Goal: Task Accomplishment & Management: Complete application form

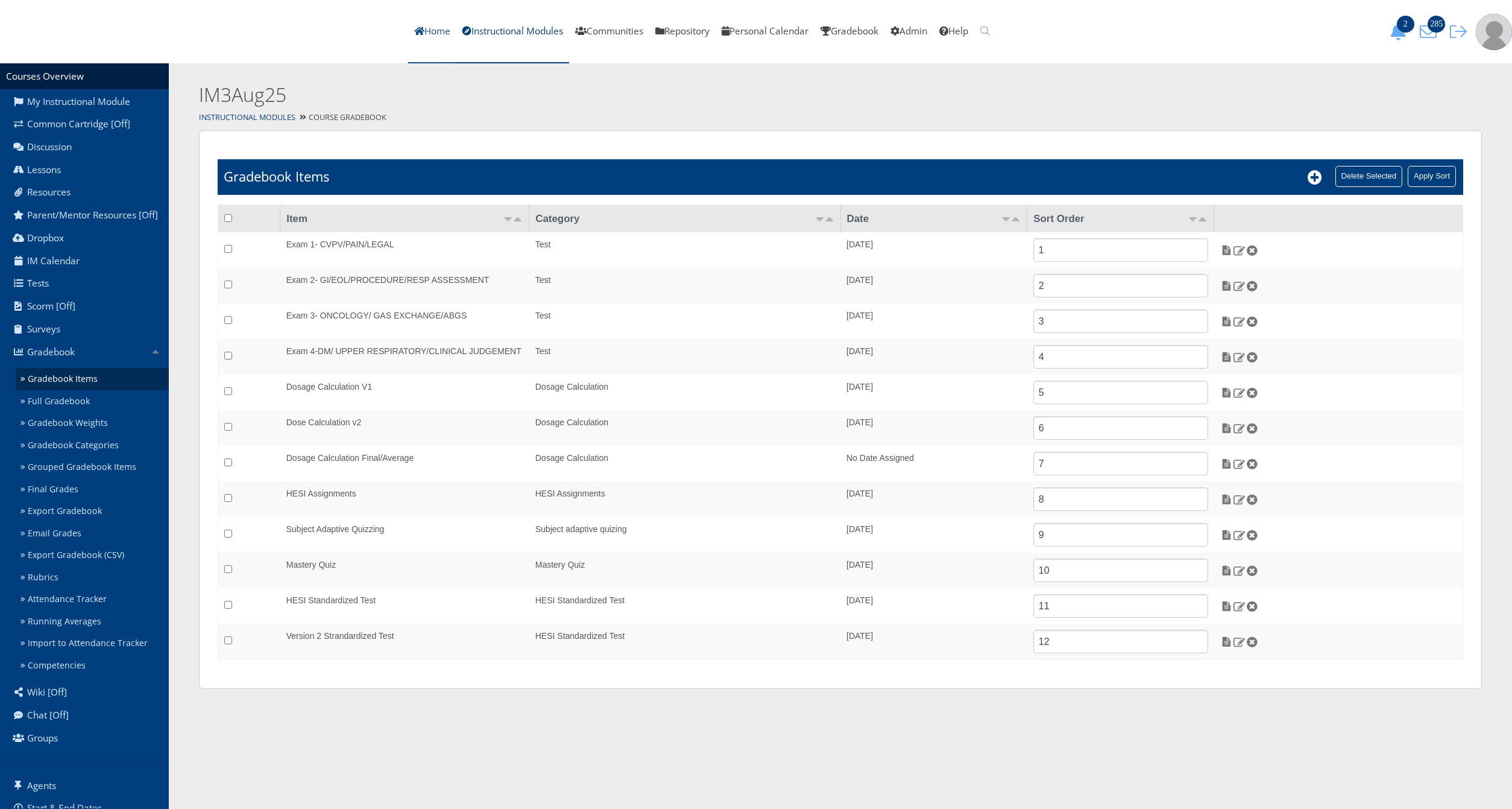
click at [457, 53] on link "Home" at bounding box center [432, 32] width 48 height 63
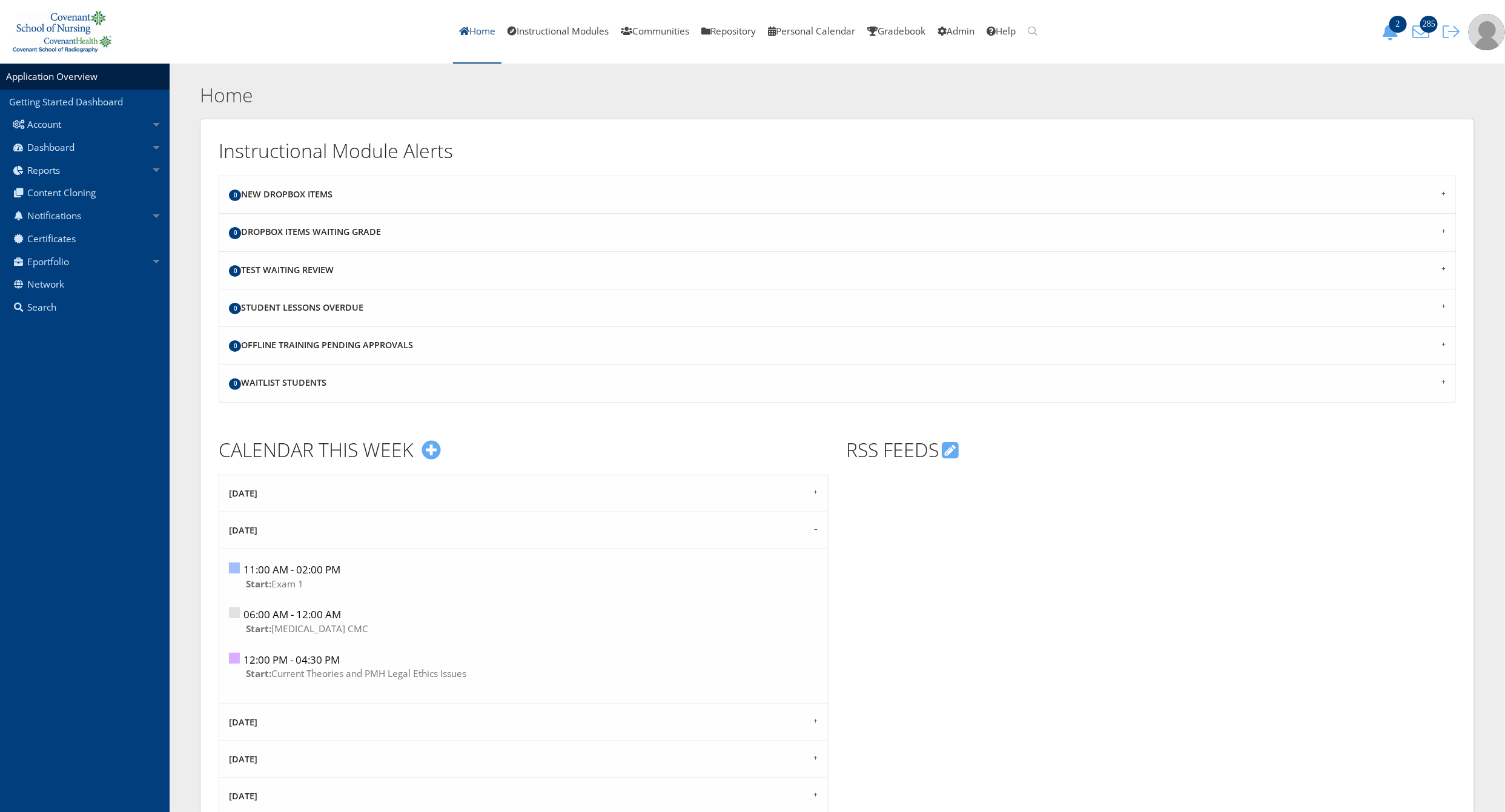
click at [469, 37] on link "Home" at bounding box center [477, 32] width 48 height 64
click at [458, 23] on link "Home" at bounding box center [477, 32] width 48 height 64
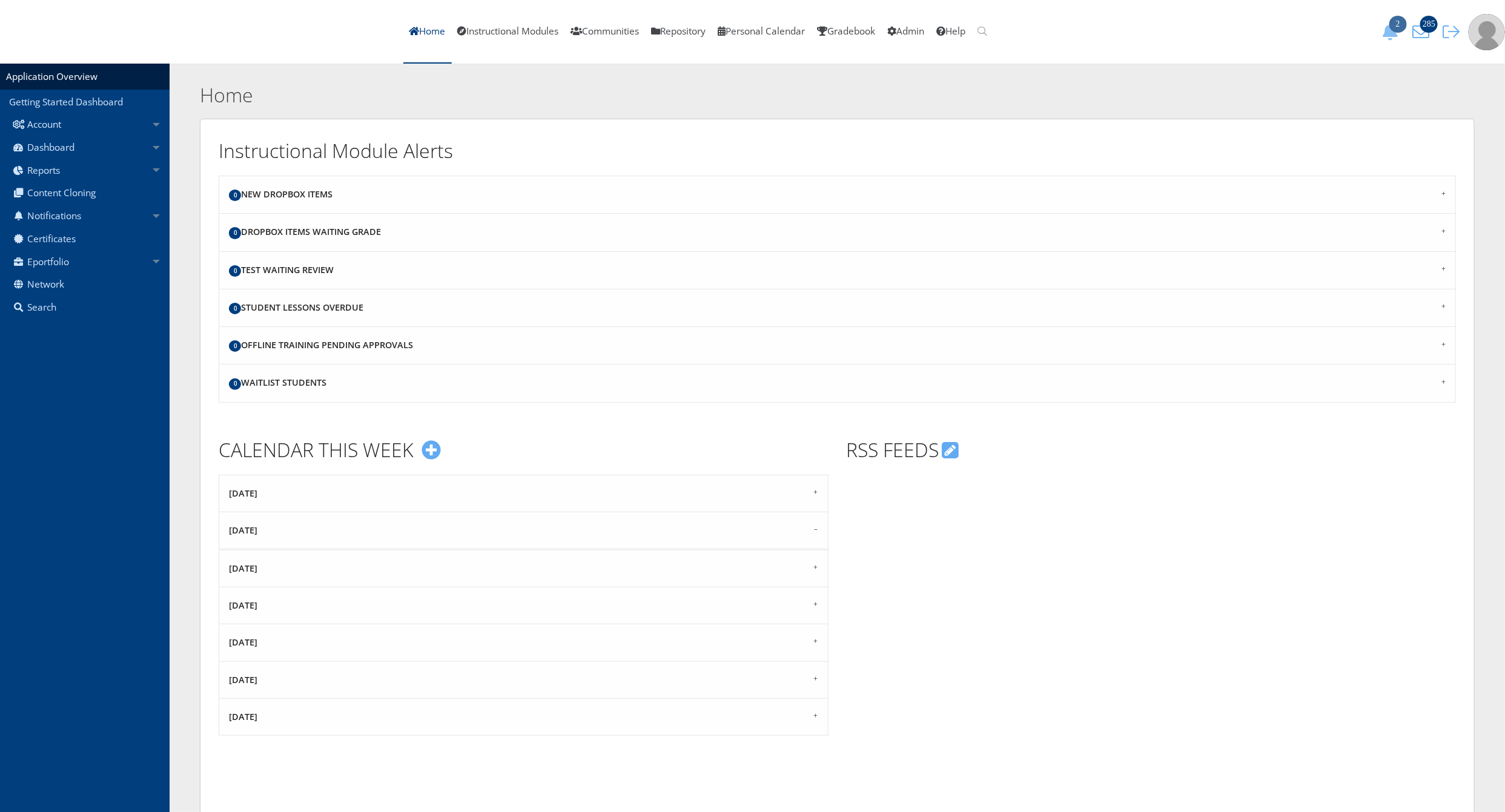
click at [1402, 30] on span "2" at bounding box center [1398, 24] width 18 height 17
click at [1423, 30] on icon "285" at bounding box center [1420, 32] width 26 height 17
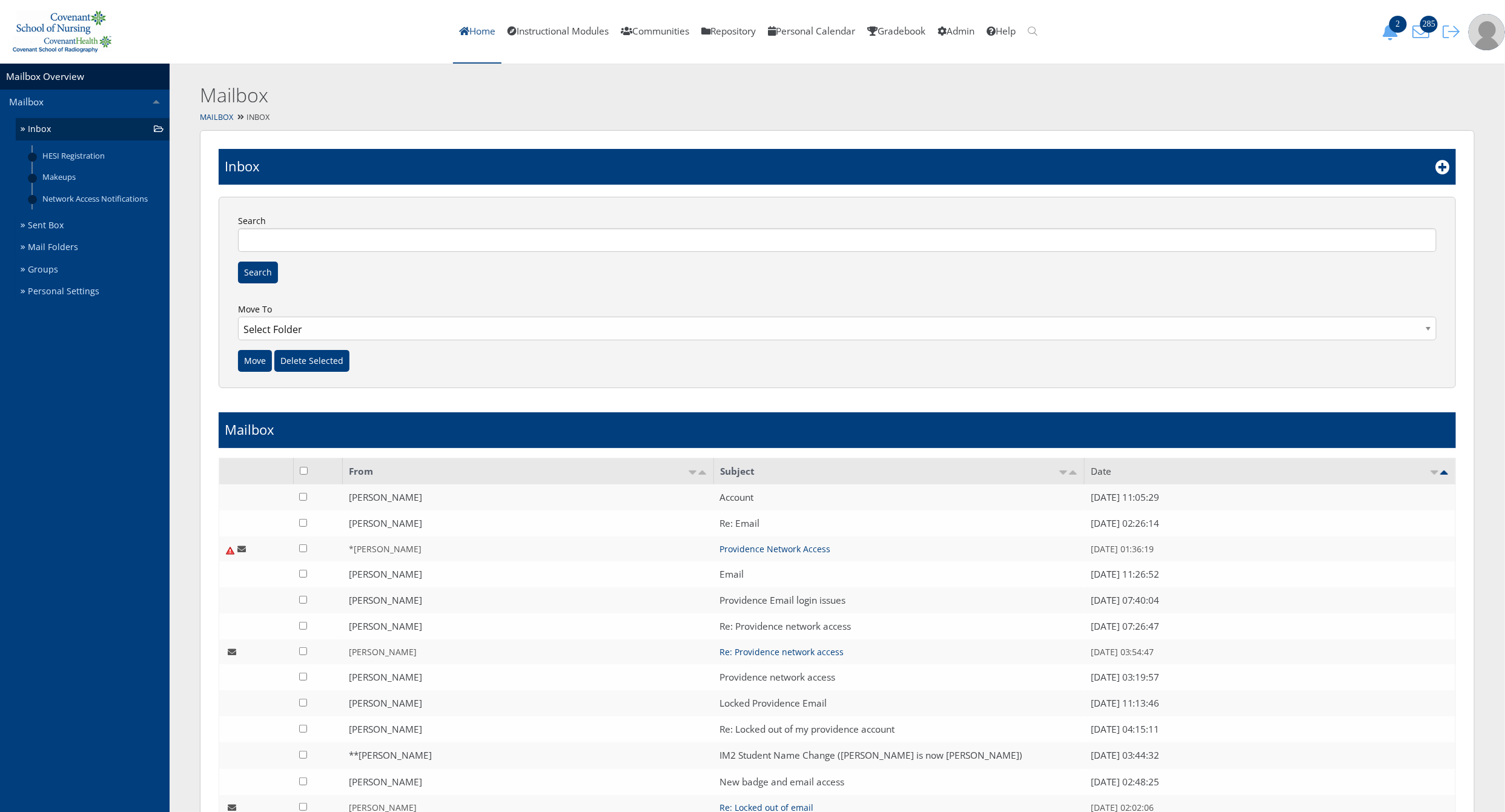
click at [453, 28] on link "Home" at bounding box center [477, 32] width 48 height 64
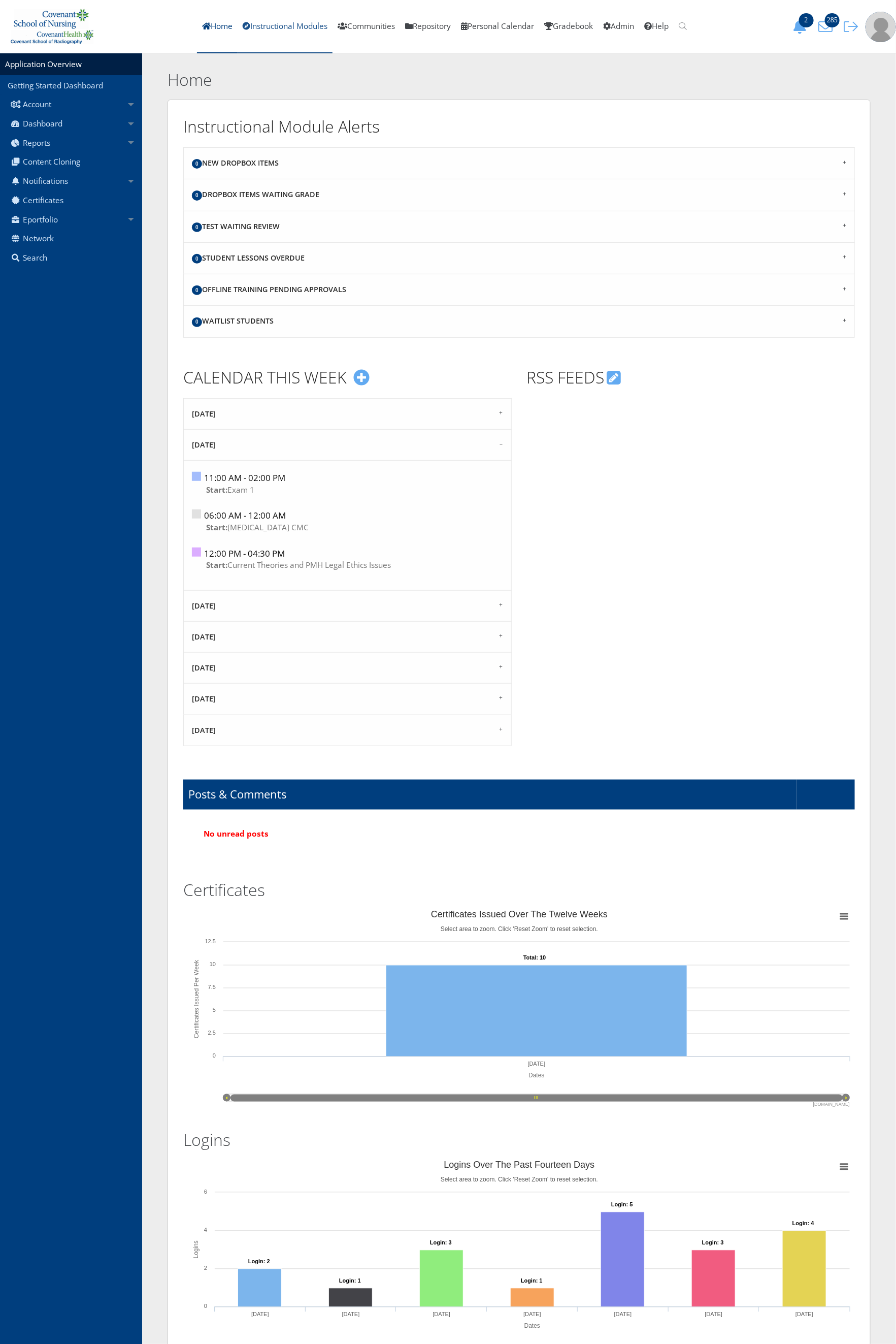
click at [268, 27] on link "Instructional Modules" at bounding box center [285, 27] width 95 height 53
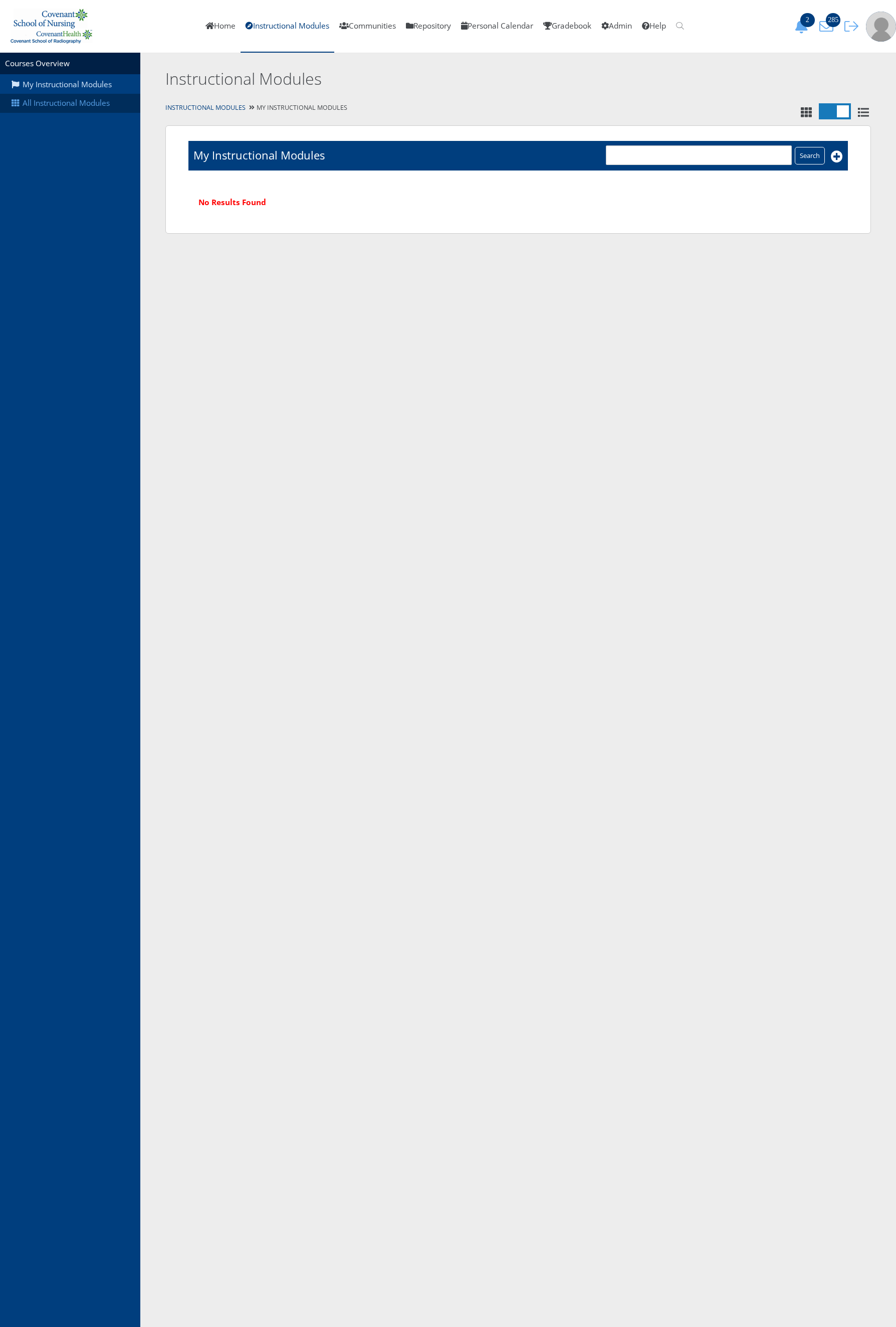
click at [65, 101] on link "All Instructional Modules" at bounding box center [70, 104] width 140 height 19
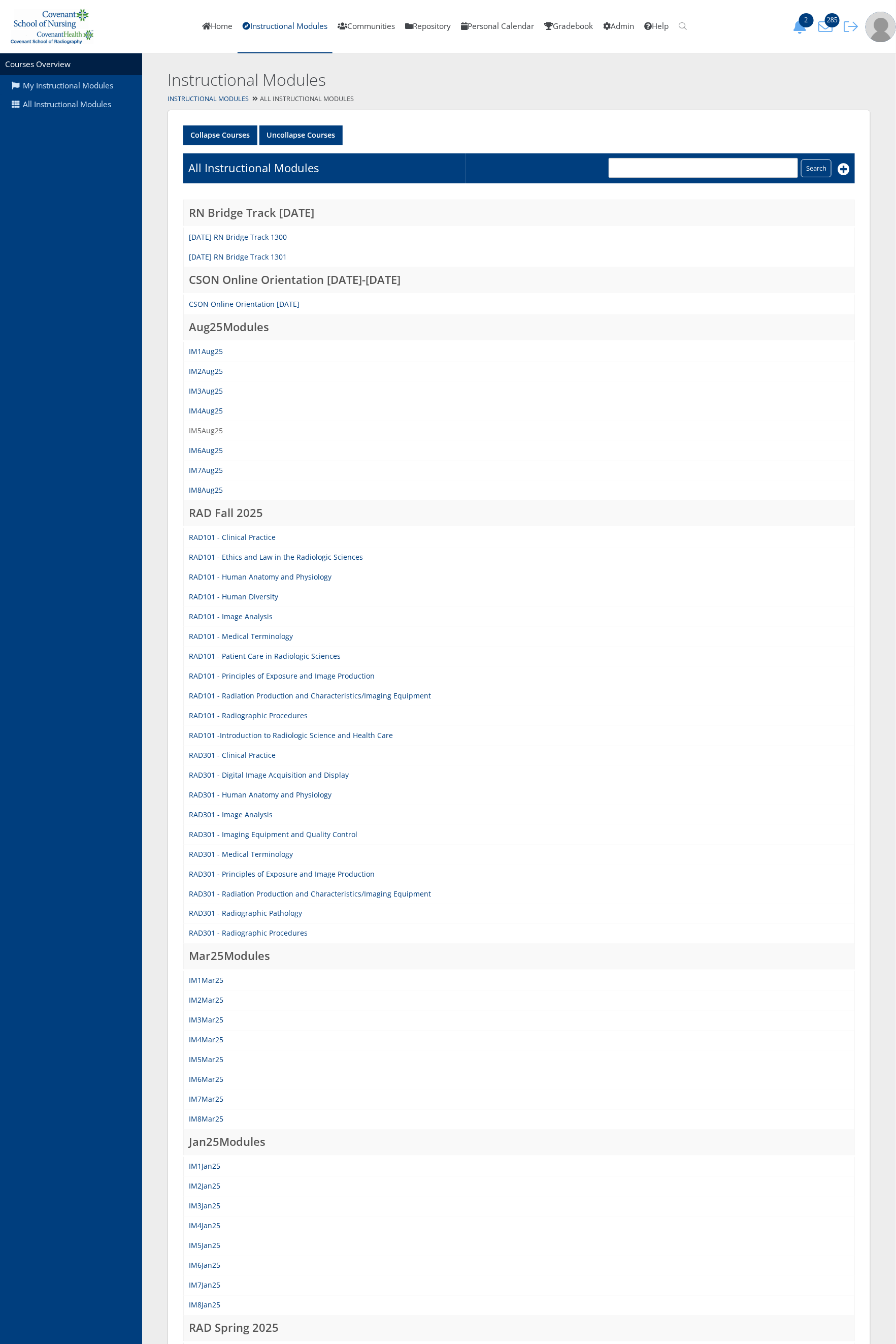
click at [204, 427] on link "IM5Aug25" at bounding box center [206, 430] width 34 height 10
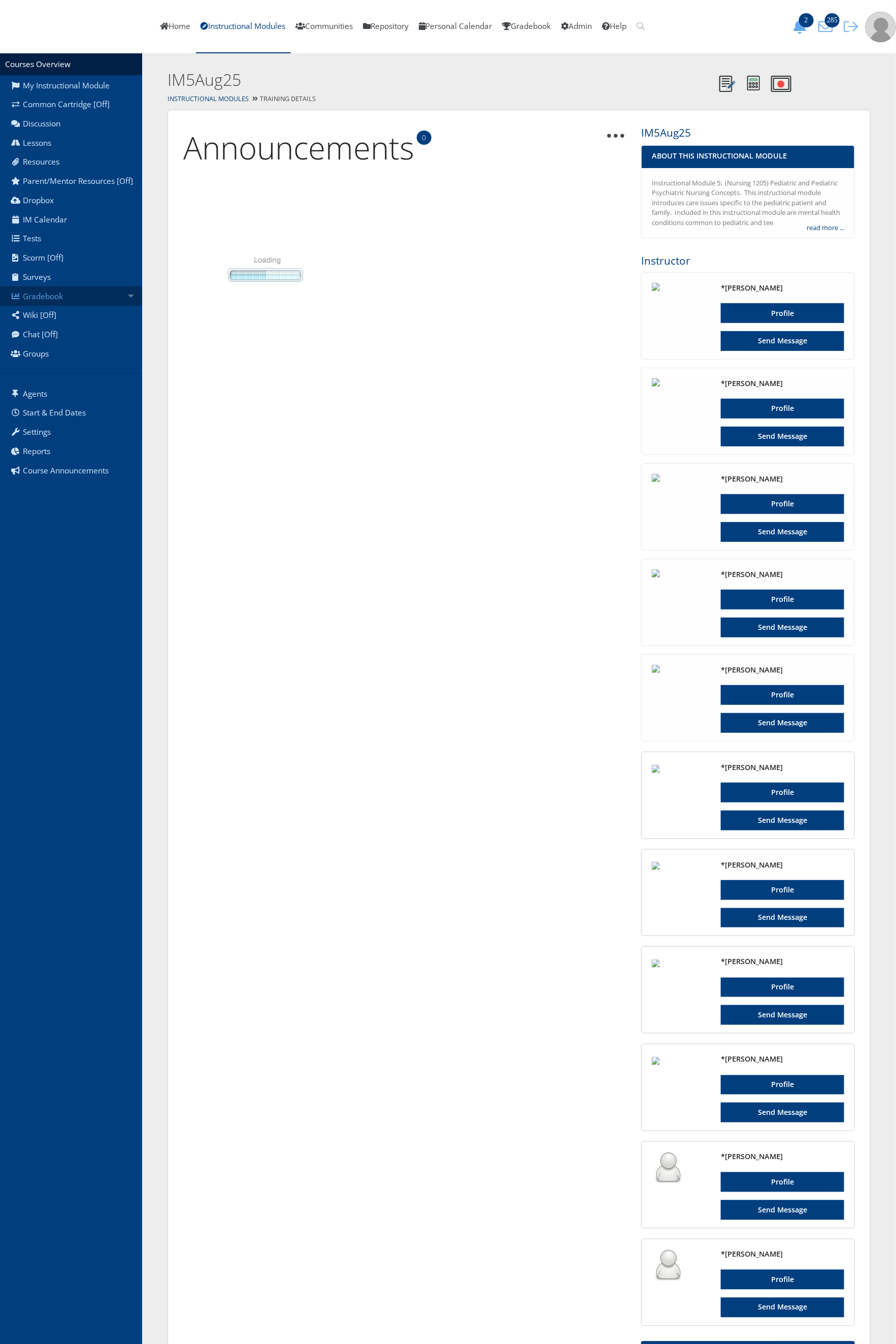
click at [90, 300] on link "Gradebook" at bounding box center [71, 296] width 142 height 20
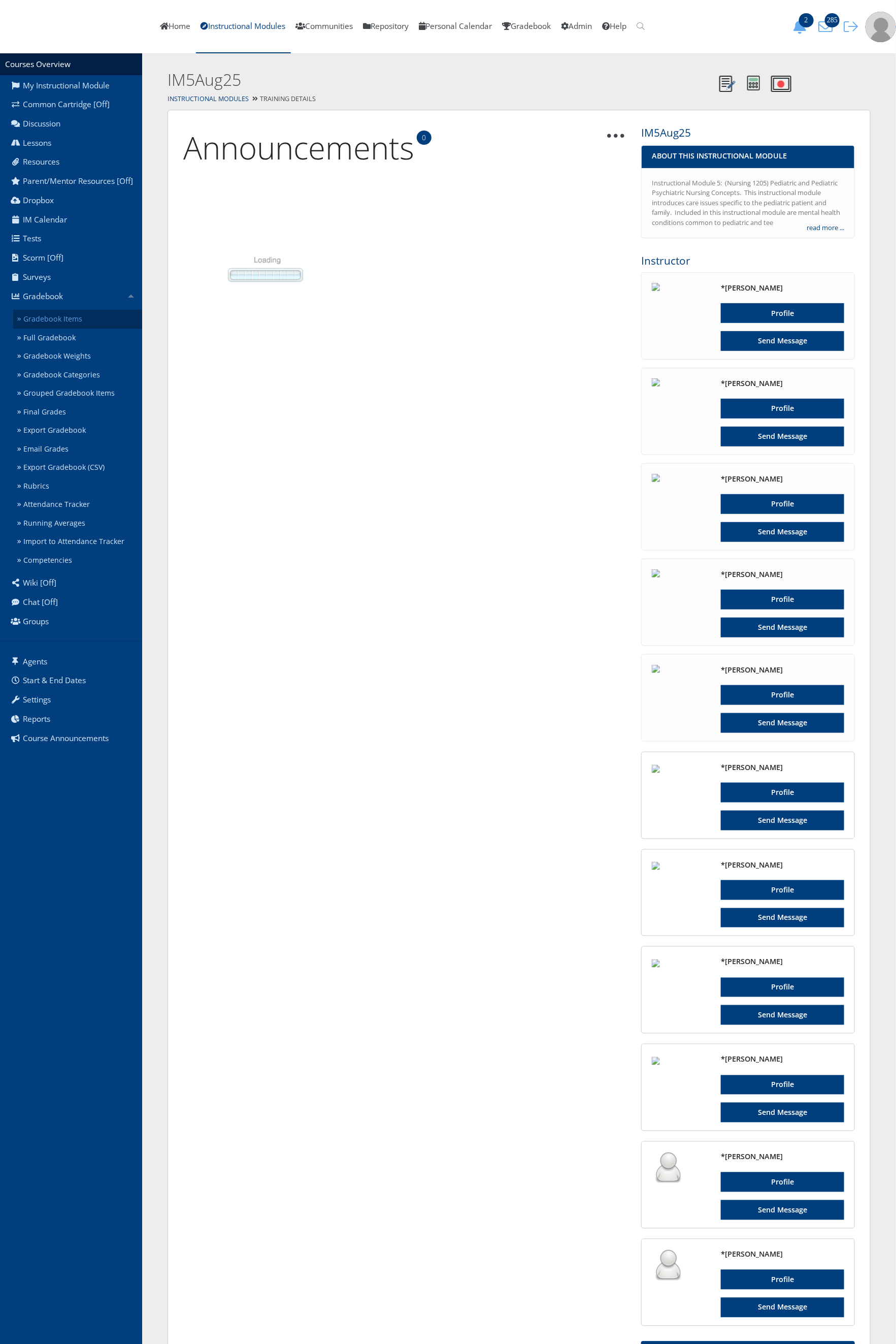
click at [82, 319] on link "Gradebook Items" at bounding box center [78, 319] width 129 height 19
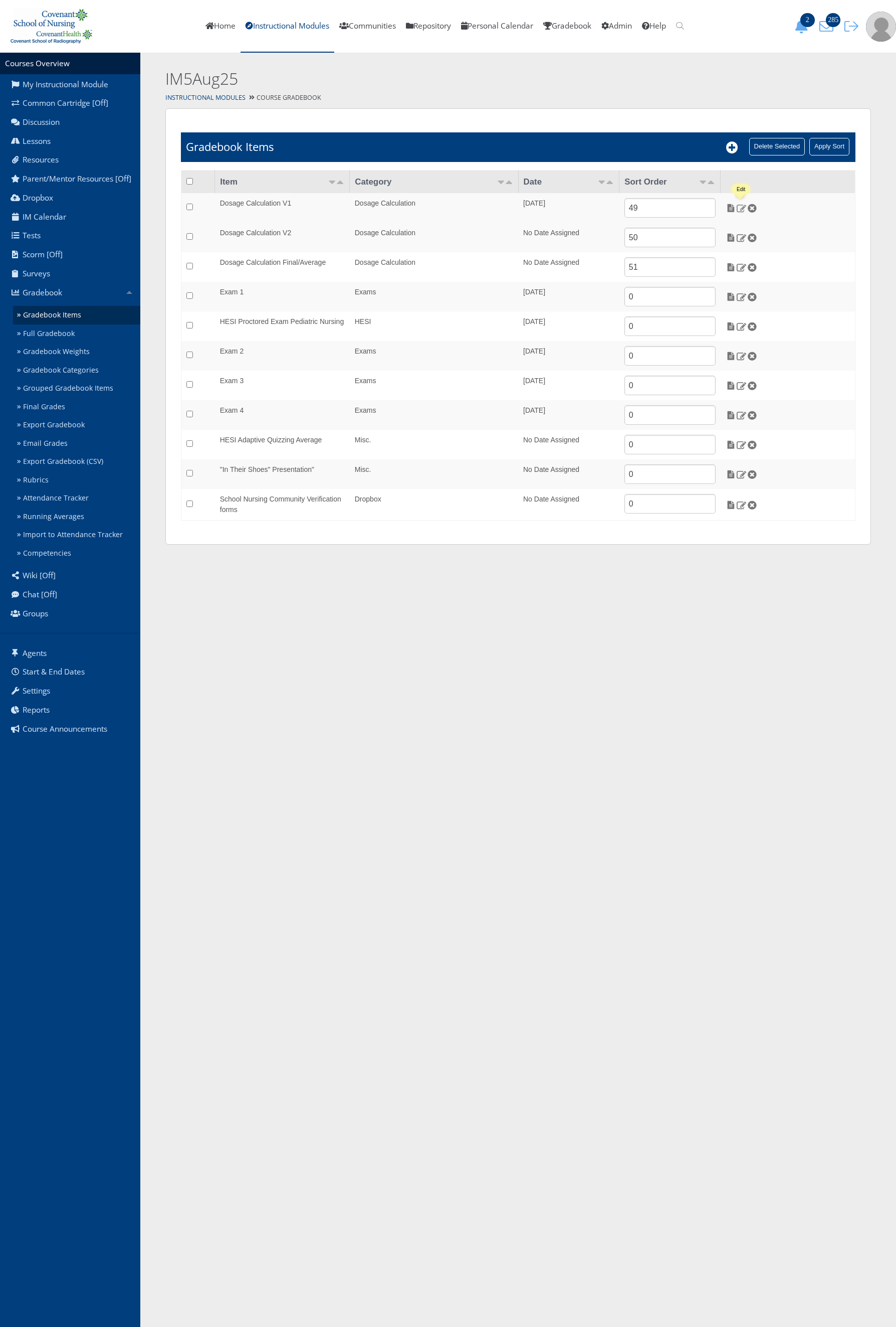
click at [741, 210] on img at bounding box center [742, 208] width 10 height 9
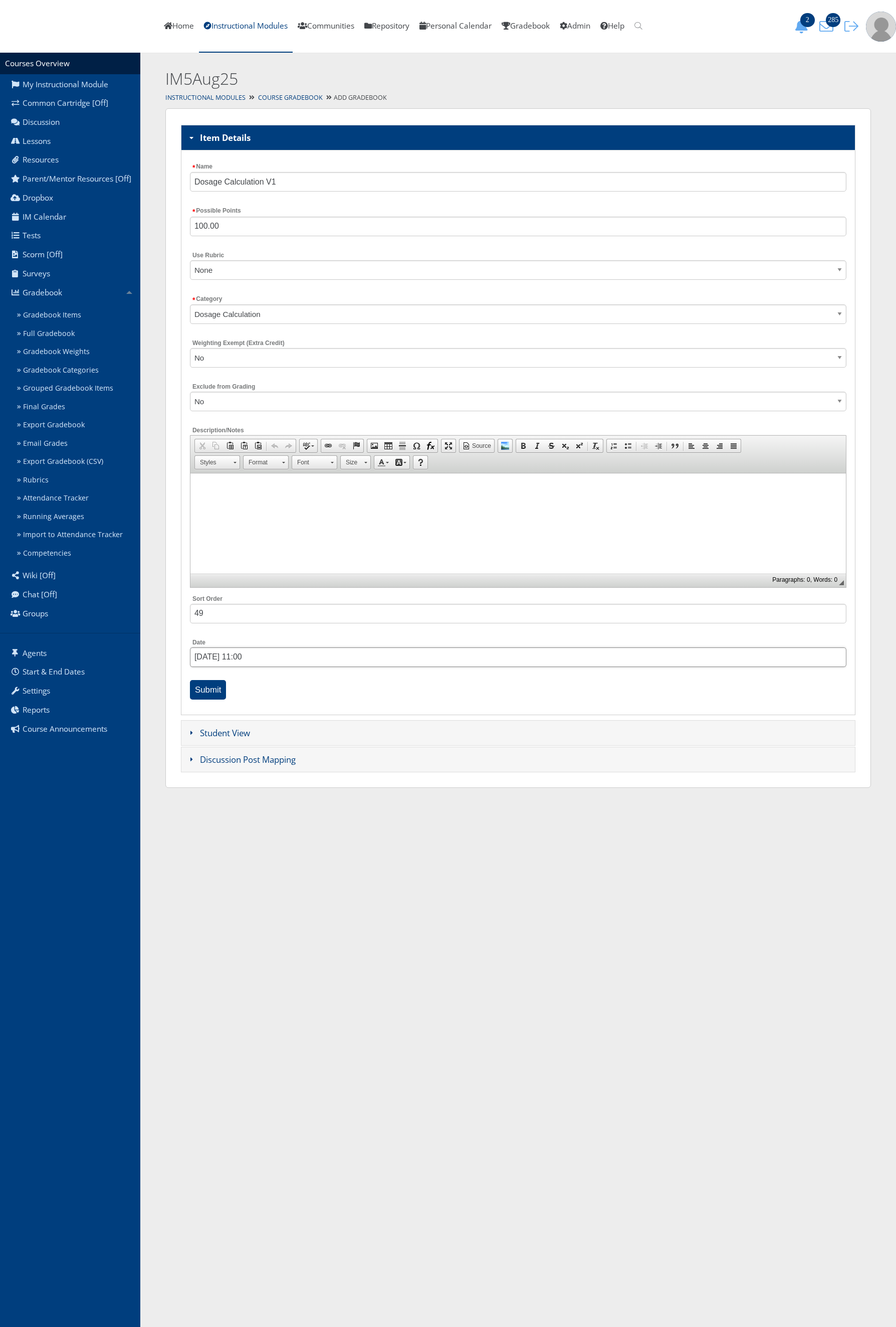
click at [255, 656] on input "04/17/2025 11:00" at bounding box center [518, 657] width 657 height 19
click at [283, 682] on span "Next" at bounding box center [285, 680] width 8 height 8
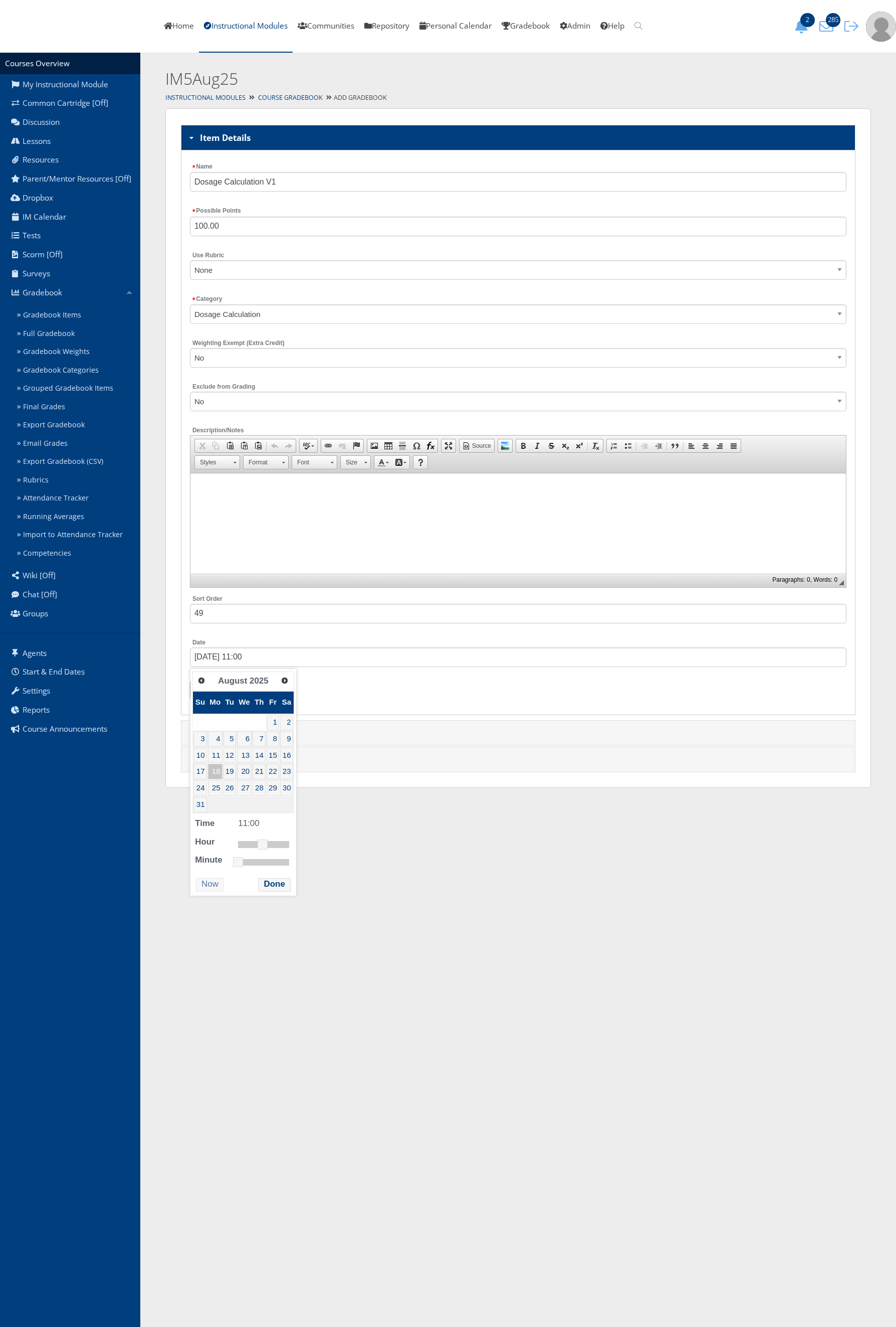
click at [214, 773] on link "18" at bounding box center [215, 772] width 15 height 15
click at [248, 828] on dd "11:00" at bounding box center [263, 822] width 51 height 14
type input "08/18/2025 14:00"
drag, startPoint x: 262, startPoint y: 853, endPoint x: 269, endPoint y: 849, distance: 8.1
click at [269, 849] on link at bounding box center [270, 844] width 10 height 10
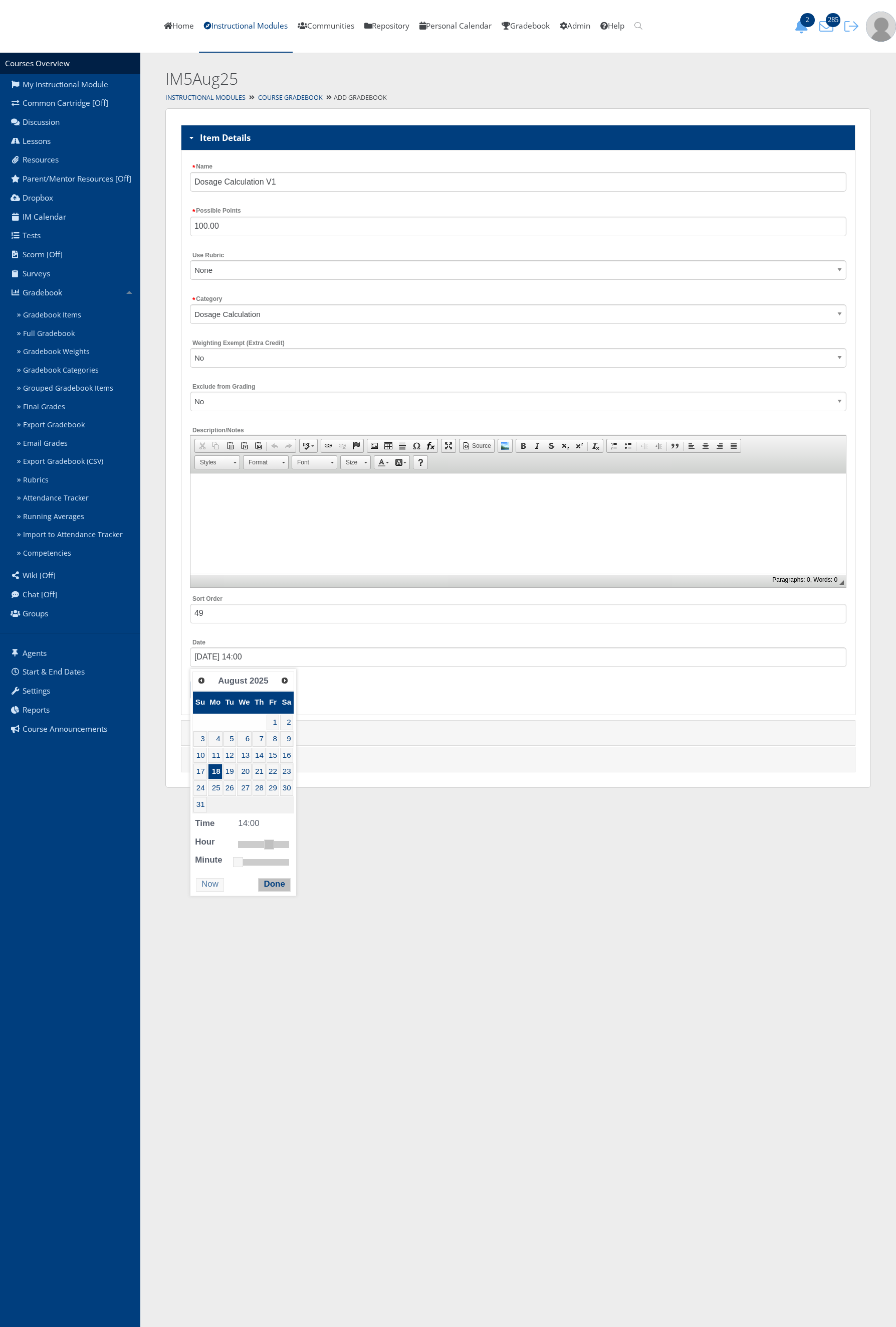
click at [265, 891] on button "Done" at bounding box center [274, 884] width 32 height 14
click at [203, 700] on input "Submit" at bounding box center [208, 689] width 37 height 19
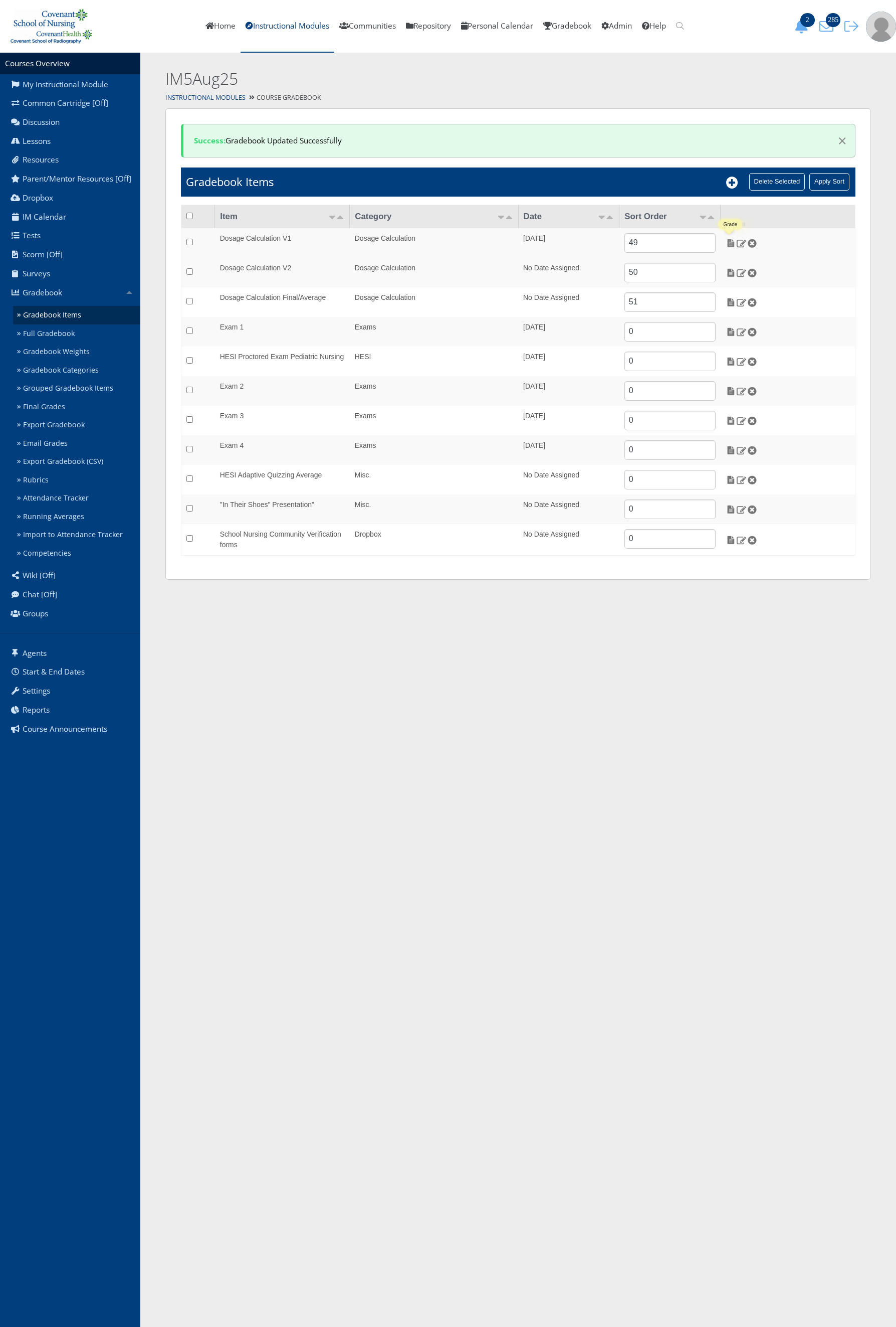
click at [731, 246] on img at bounding box center [731, 243] width 10 height 9
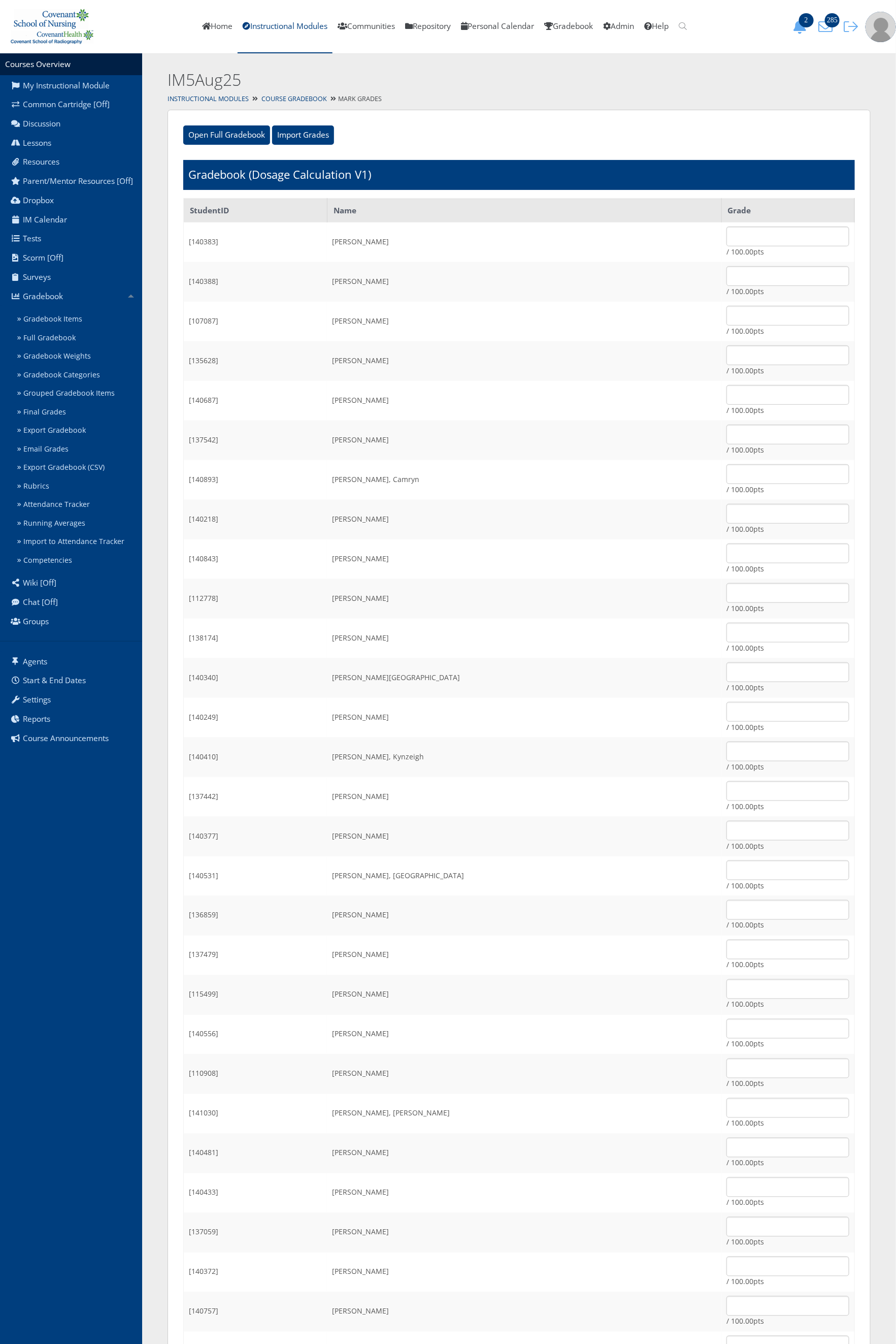
click at [721, 579] on td "/ 100.00pts" at bounding box center [788, 598] width 133 height 40
click at [727, 590] on input "text" at bounding box center [788, 592] width 123 height 20
type input "70"
click at [727, 626] on input "text" at bounding box center [788, 632] width 123 height 20
type input "75"
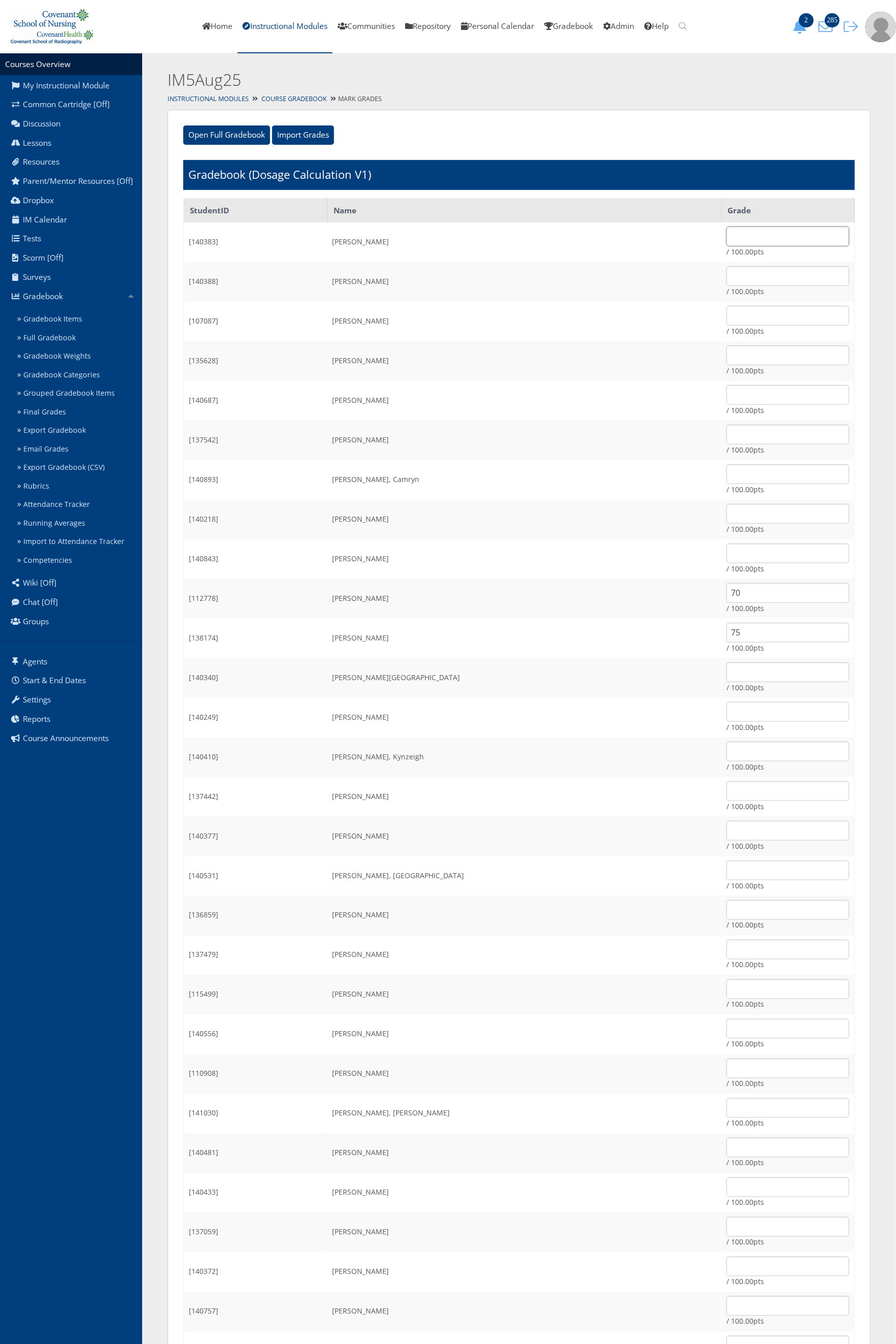
click at [727, 229] on input "text" at bounding box center [788, 236] width 123 height 20
type input "100"
click at [727, 271] on input "text" at bounding box center [788, 276] width 123 height 20
type input "100"
click at [732, 302] on td "/ 100.00pts" at bounding box center [788, 321] width 133 height 40
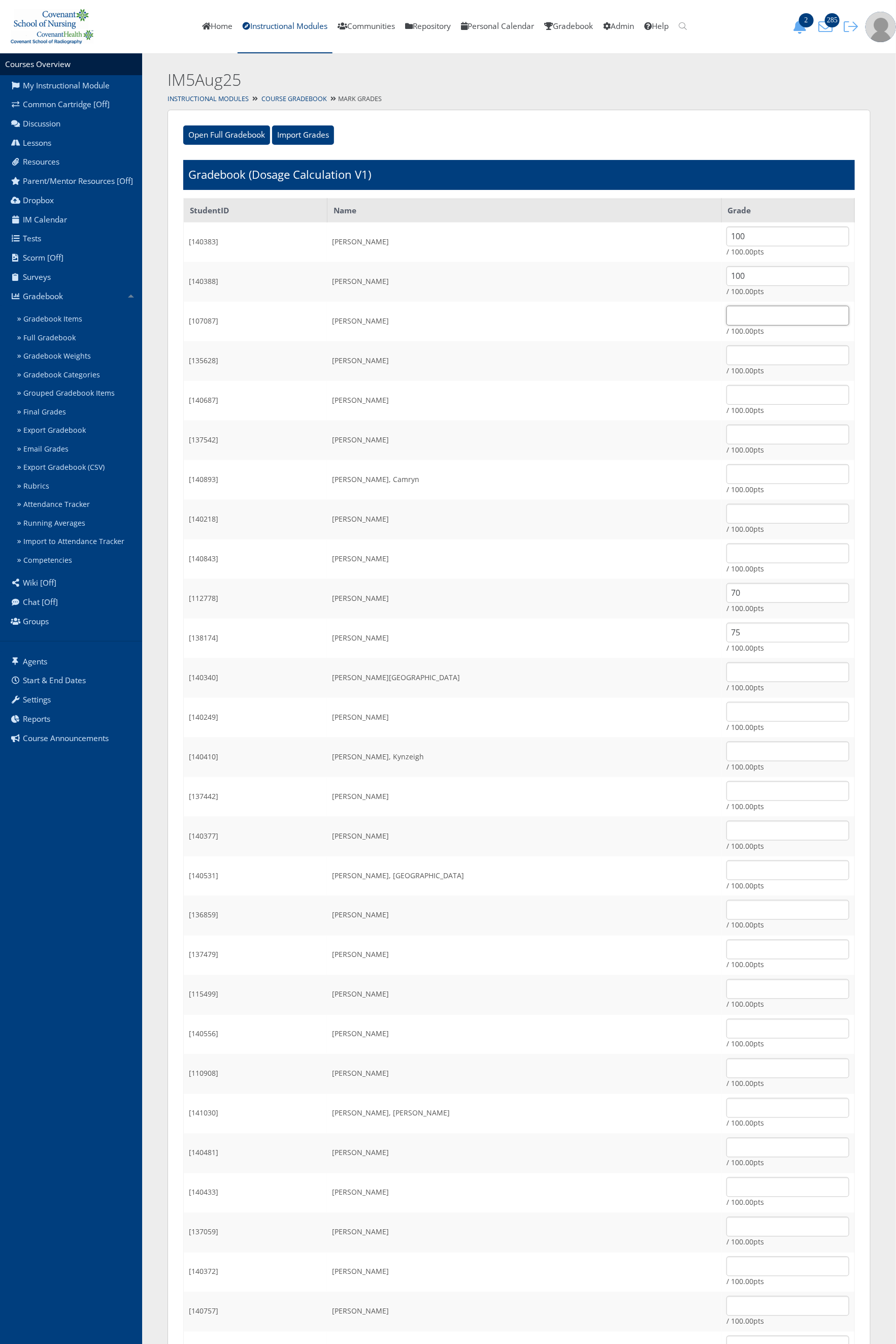
click at [734, 314] on input "text" at bounding box center [788, 315] width 123 height 20
type input "100"
click at [730, 362] on input "text" at bounding box center [788, 355] width 123 height 20
type input "100"
click at [727, 390] on input "text" at bounding box center [788, 395] width 123 height 20
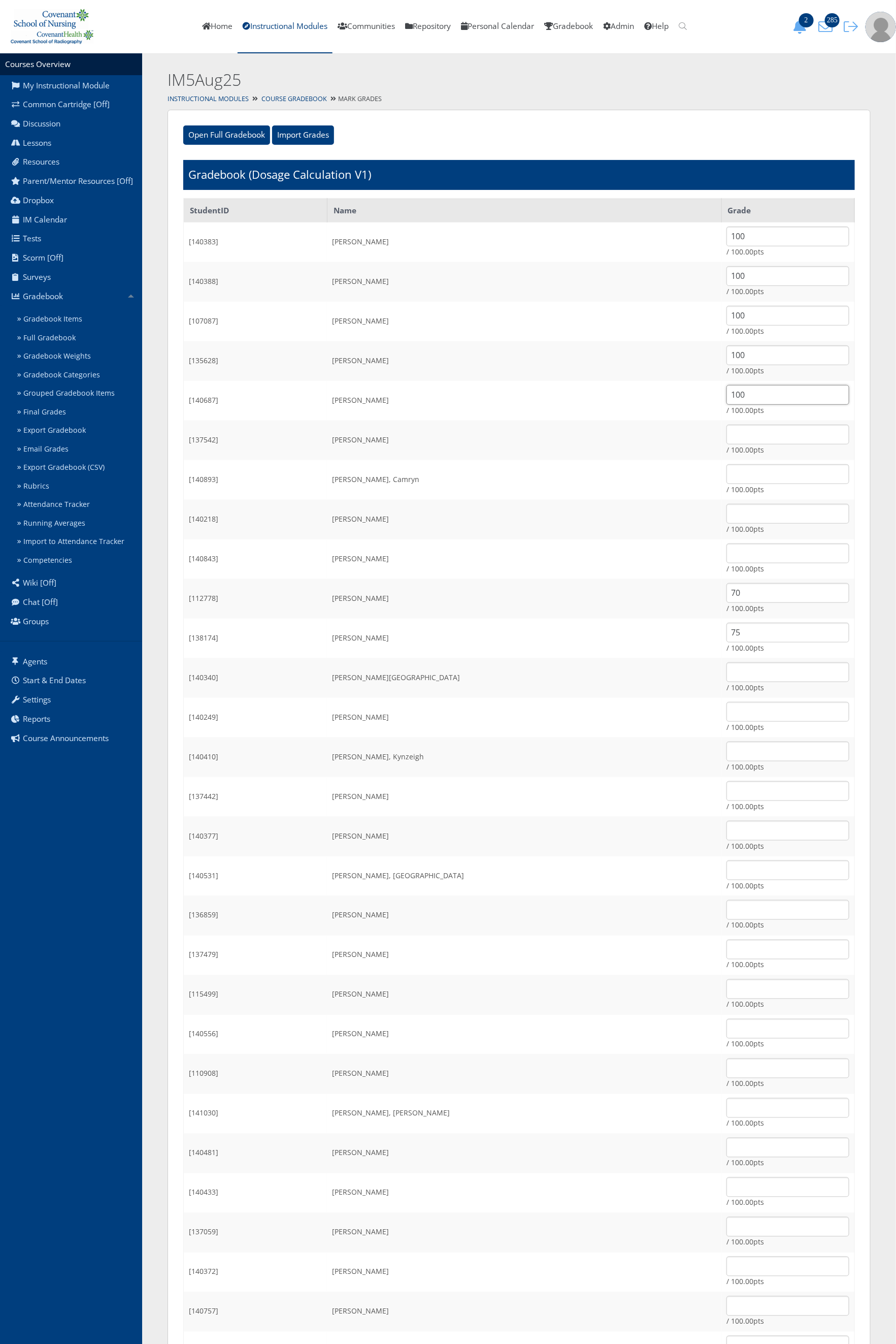
type input "100"
click at [727, 426] on input "text" at bounding box center [788, 434] width 123 height 20
type input "100"
click at [727, 471] on input "text" at bounding box center [788, 474] width 123 height 20
type input "100"
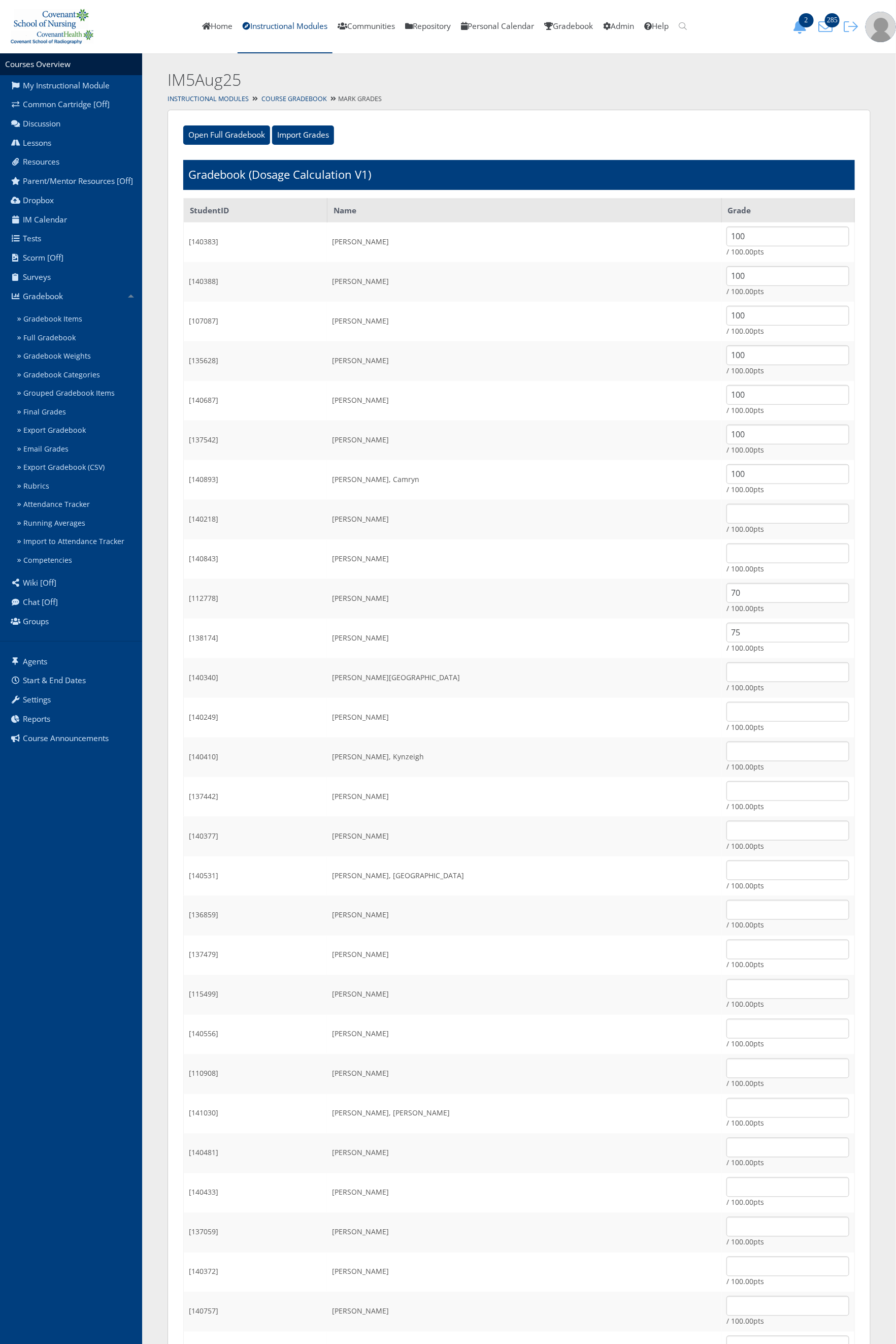
click at [721, 502] on td "/ 100.00pts" at bounding box center [788, 519] width 133 height 40
click at [727, 506] on input "text" at bounding box center [788, 514] width 123 height 20
type input "100"
click at [727, 548] on input "text" at bounding box center [788, 553] width 123 height 20
type input "100"
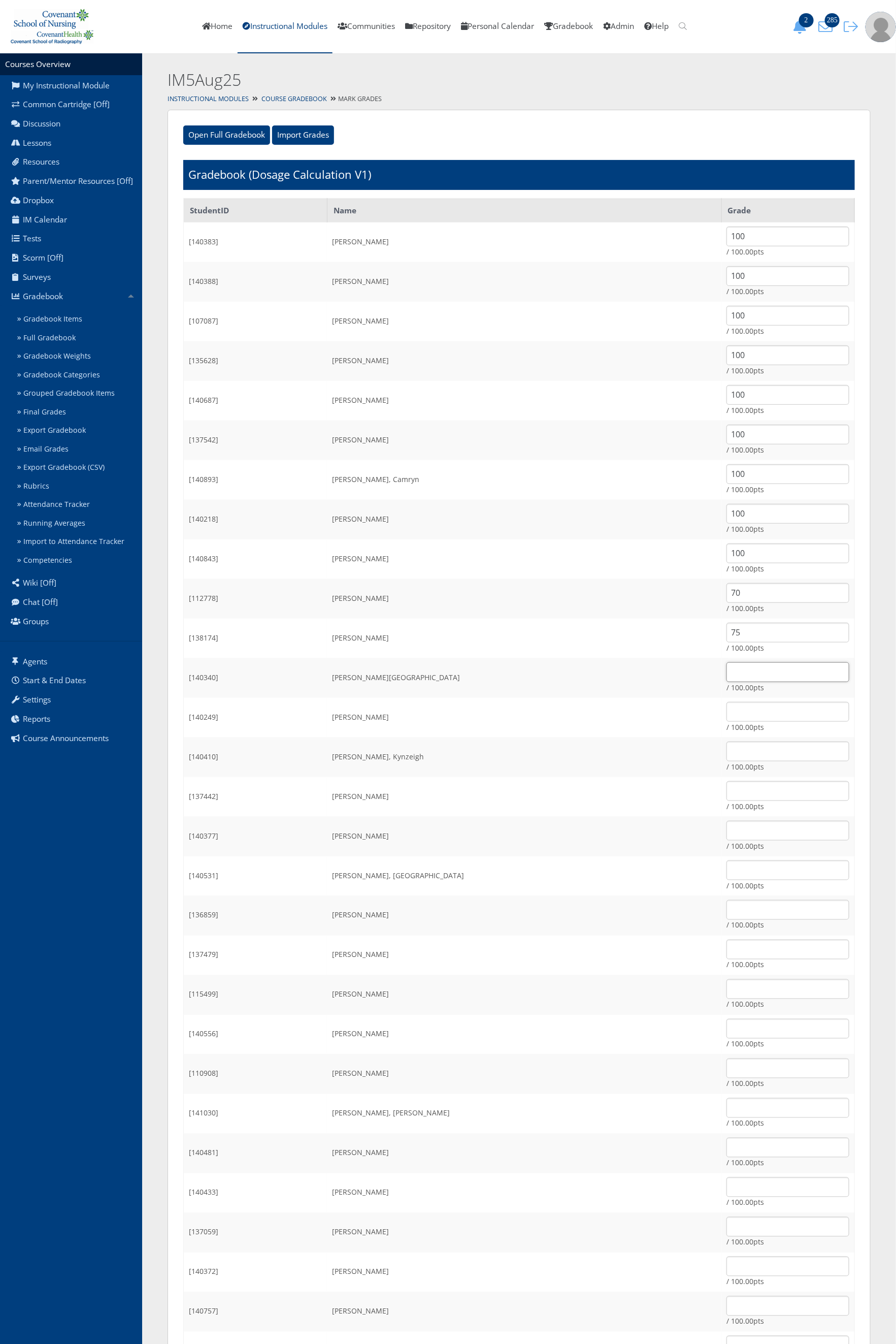
click at [742, 666] on input "text" at bounding box center [788, 672] width 123 height 20
type input "100"
click at [728, 714] on input "text" at bounding box center [788, 712] width 123 height 20
type input "100"
click at [727, 750] on input "text" at bounding box center [788, 751] width 123 height 20
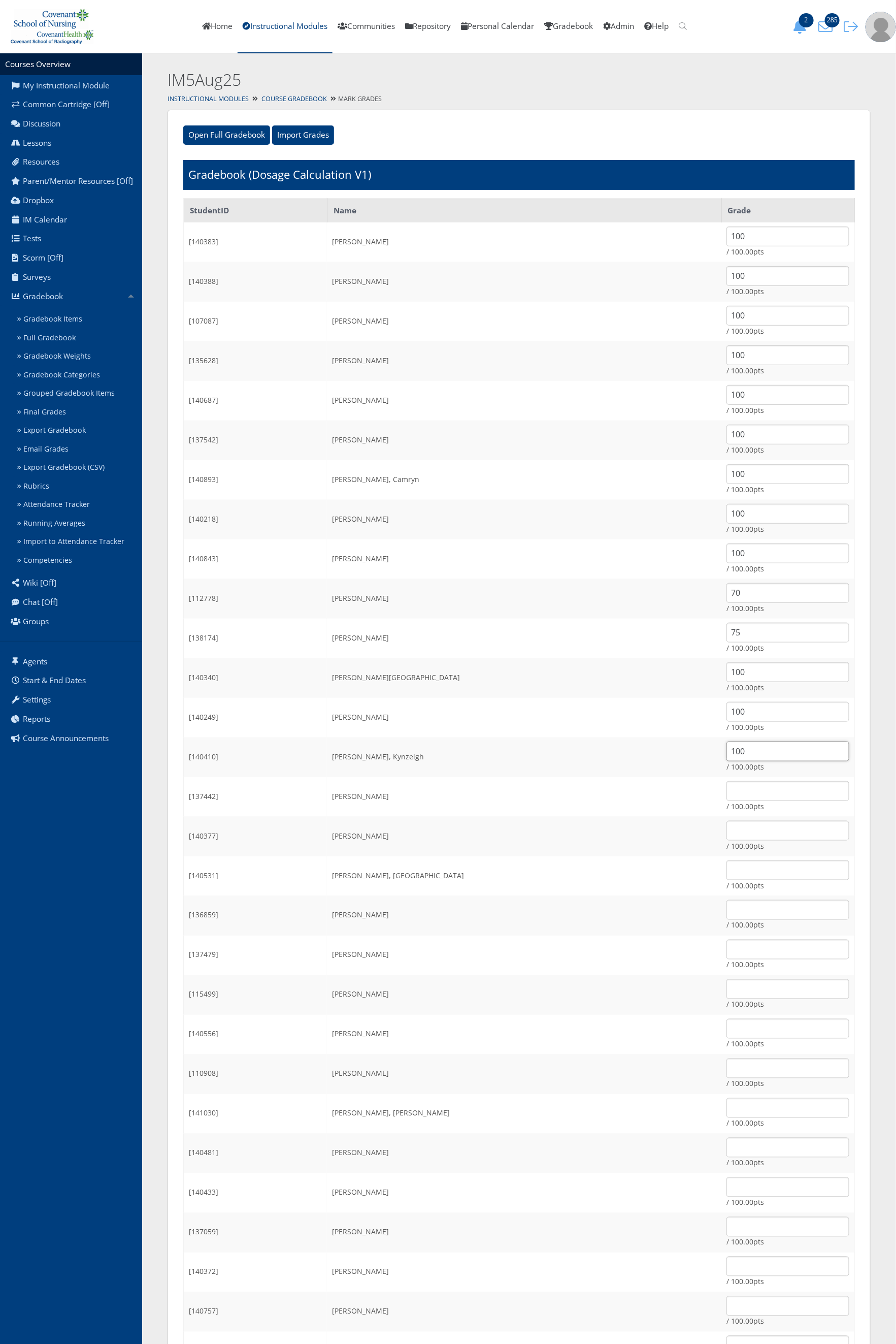
type input "100"
click at [727, 794] on input "text" at bounding box center [788, 791] width 123 height 20
type input "100"
click at [730, 826] on input "text" at bounding box center [788, 830] width 123 height 20
type input "100"
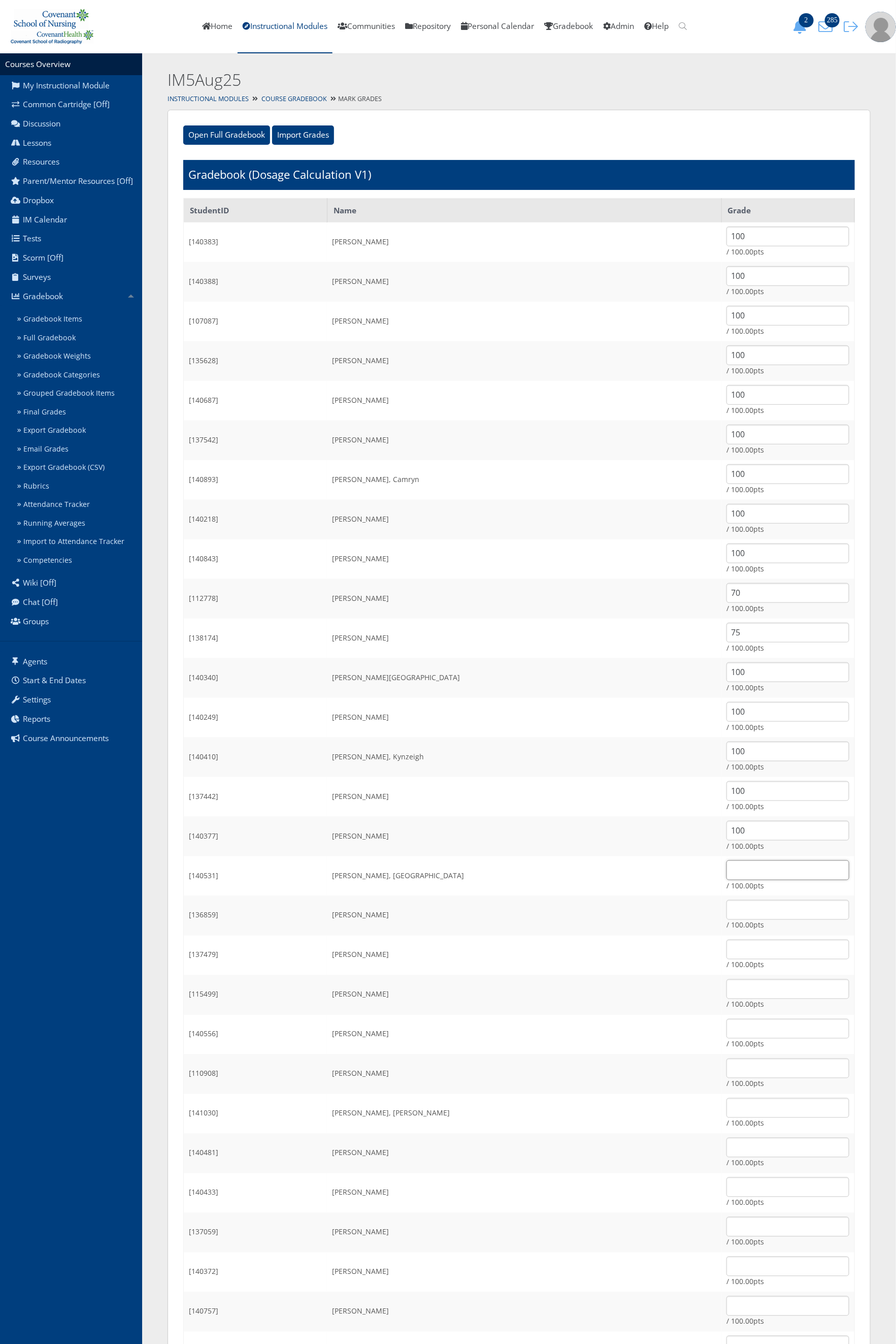
click at [727, 867] on input "text" at bounding box center [788, 870] width 123 height 20
type input "100"
click at [768, 912] on input "text" at bounding box center [788, 910] width 123 height 20
type input "100"
click at [759, 950] on input "text" at bounding box center [788, 949] width 123 height 20
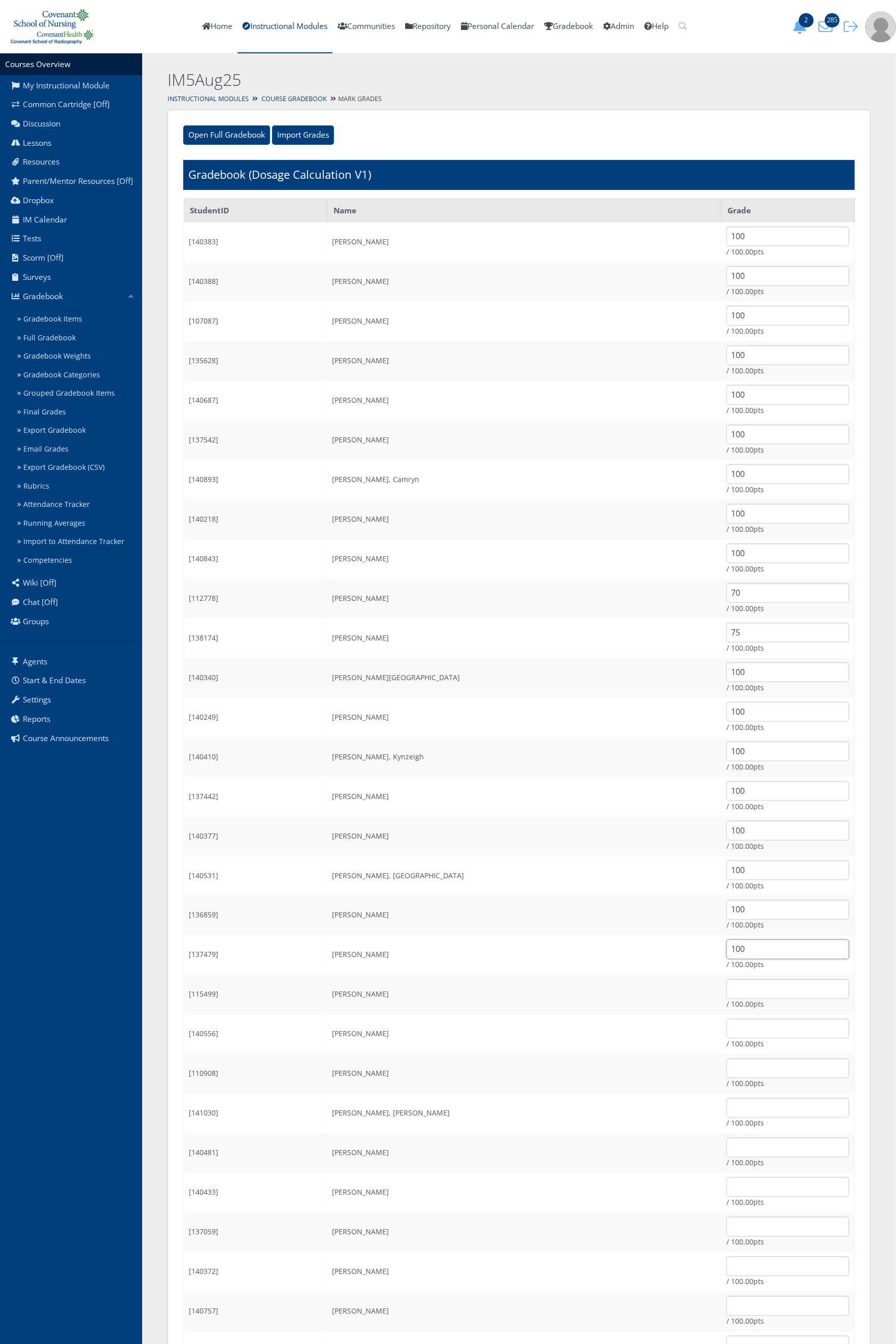
type input "100"
click at [755, 982] on input "text" at bounding box center [788, 989] width 123 height 20
type input "100"
click at [742, 1032] on input "text" at bounding box center [788, 1029] width 123 height 20
type input "100"
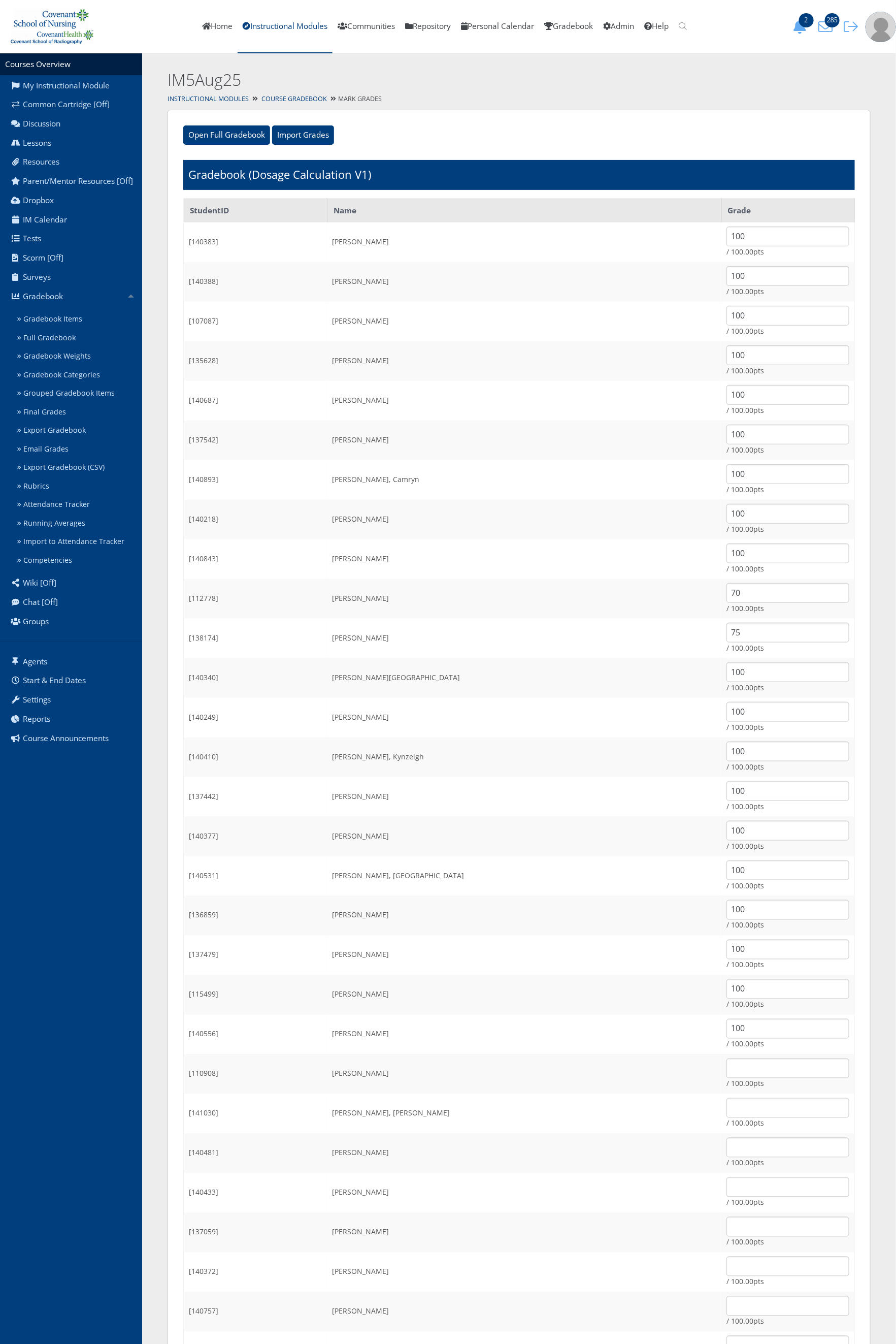
click at [730, 1056] on td "/ 100.00pts" at bounding box center [788, 1074] width 133 height 40
click at [727, 1068] on input "text" at bounding box center [788, 1068] width 123 height 20
type input "100"
click at [727, 1106] on input "text" at bounding box center [788, 1107] width 123 height 20
type input "100"
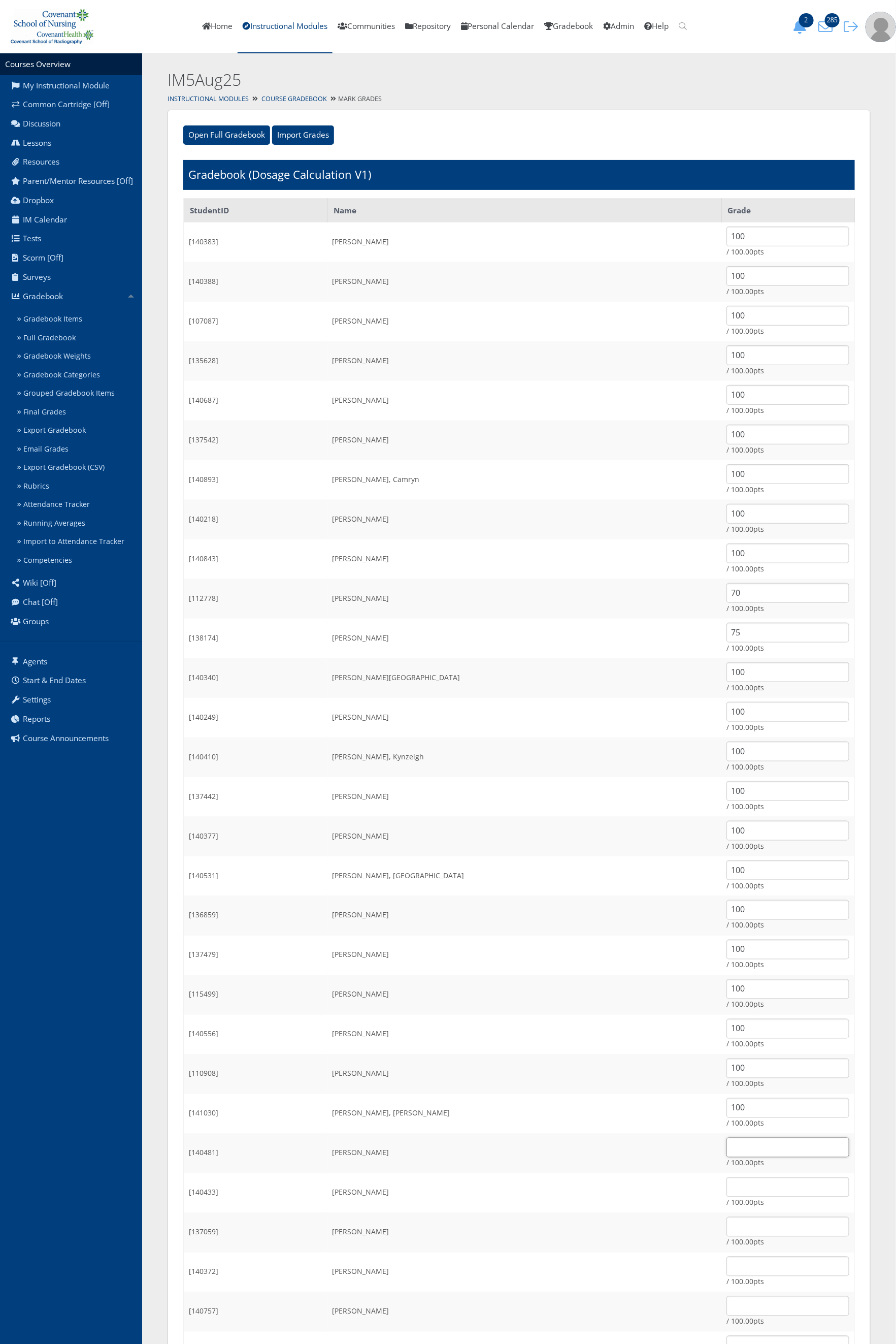
click at [727, 1150] on input "text" at bounding box center [788, 1147] width 123 height 20
type input "100"
click at [727, 1180] on input "text" at bounding box center [788, 1187] width 123 height 20
type input "100"
click at [727, 1224] on input "text" at bounding box center [788, 1227] width 123 height 20
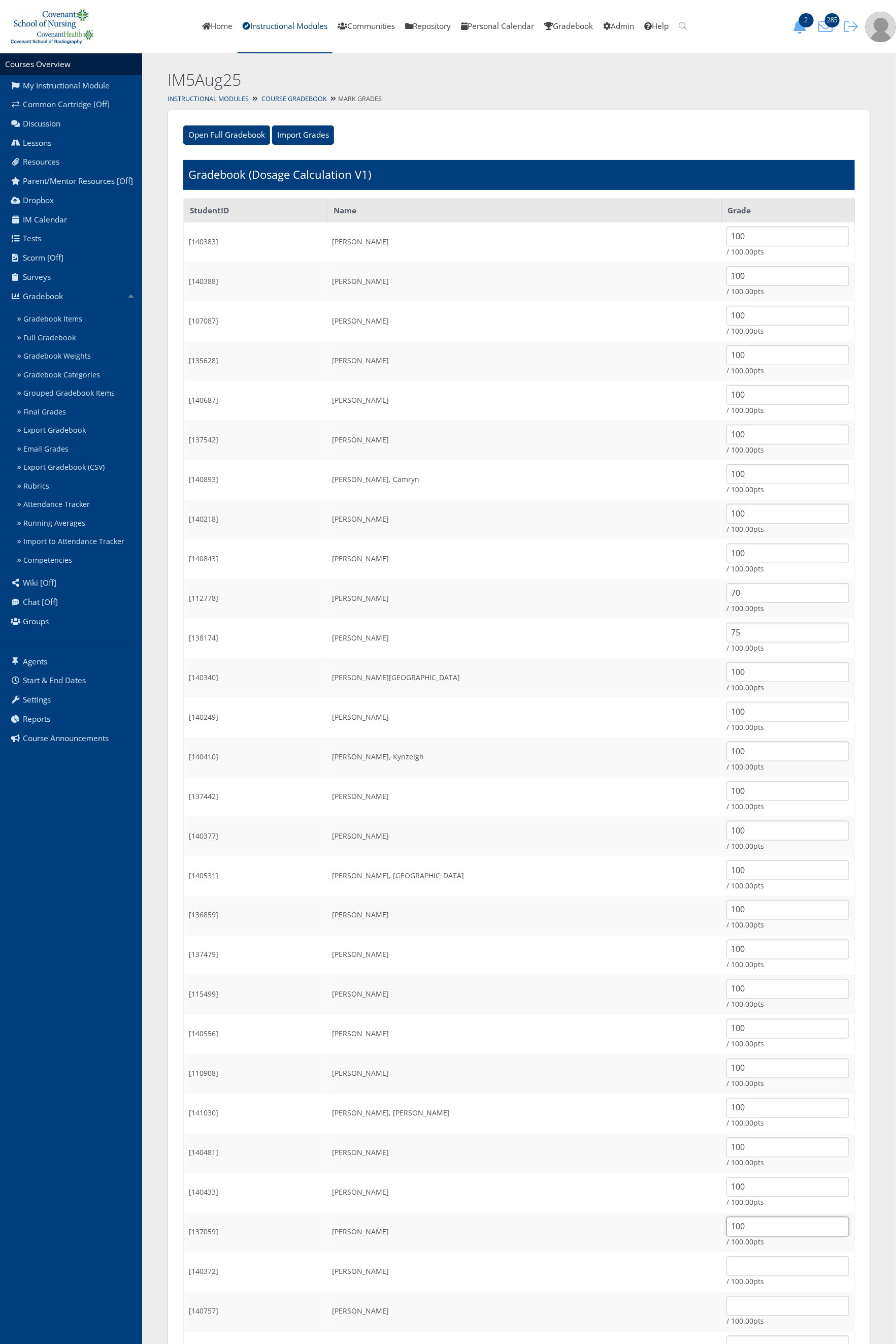
type input "100"
click at [727, 1265] on input "text" at bounding box center [788, 1266] width 123 height 20
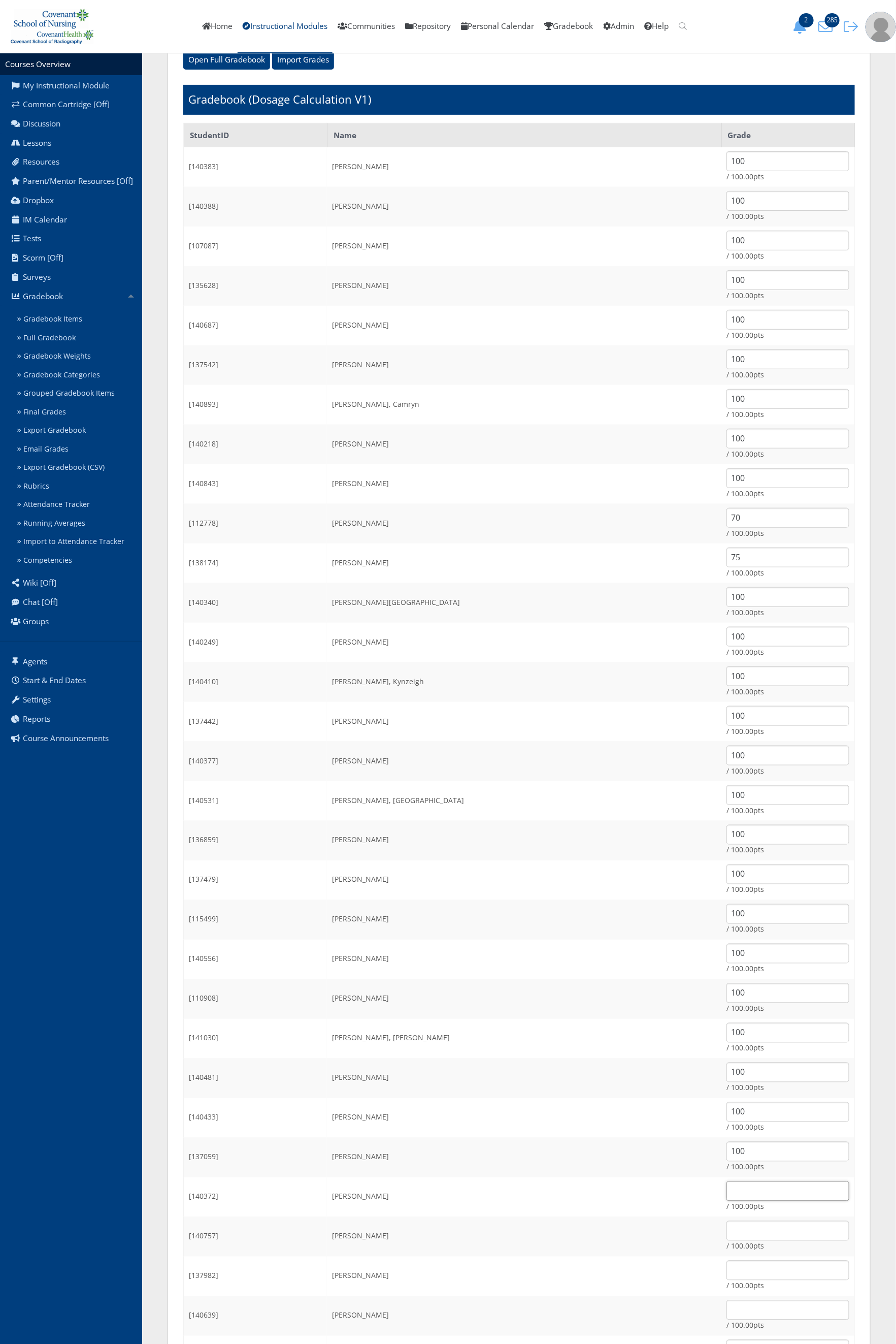
scroll to position [229, 0]
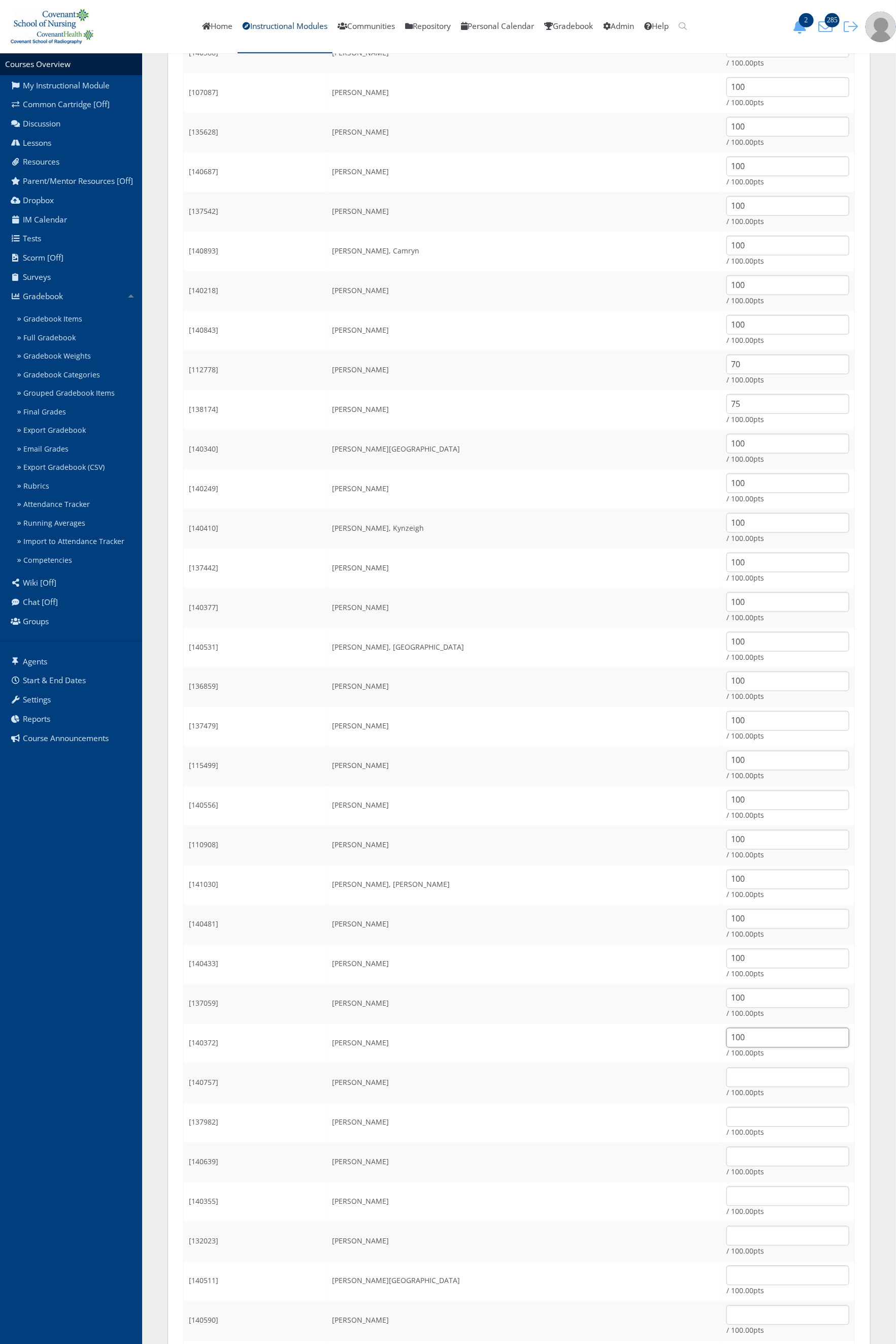
type input "100"
click at [727, 1075] on input "text" at bounding box center [788, 1077] width 123 height 20
type input "100"
click at [727, 1115] on input "text" at bounding box center [788, 1117] width 123 height 20
type input "100"
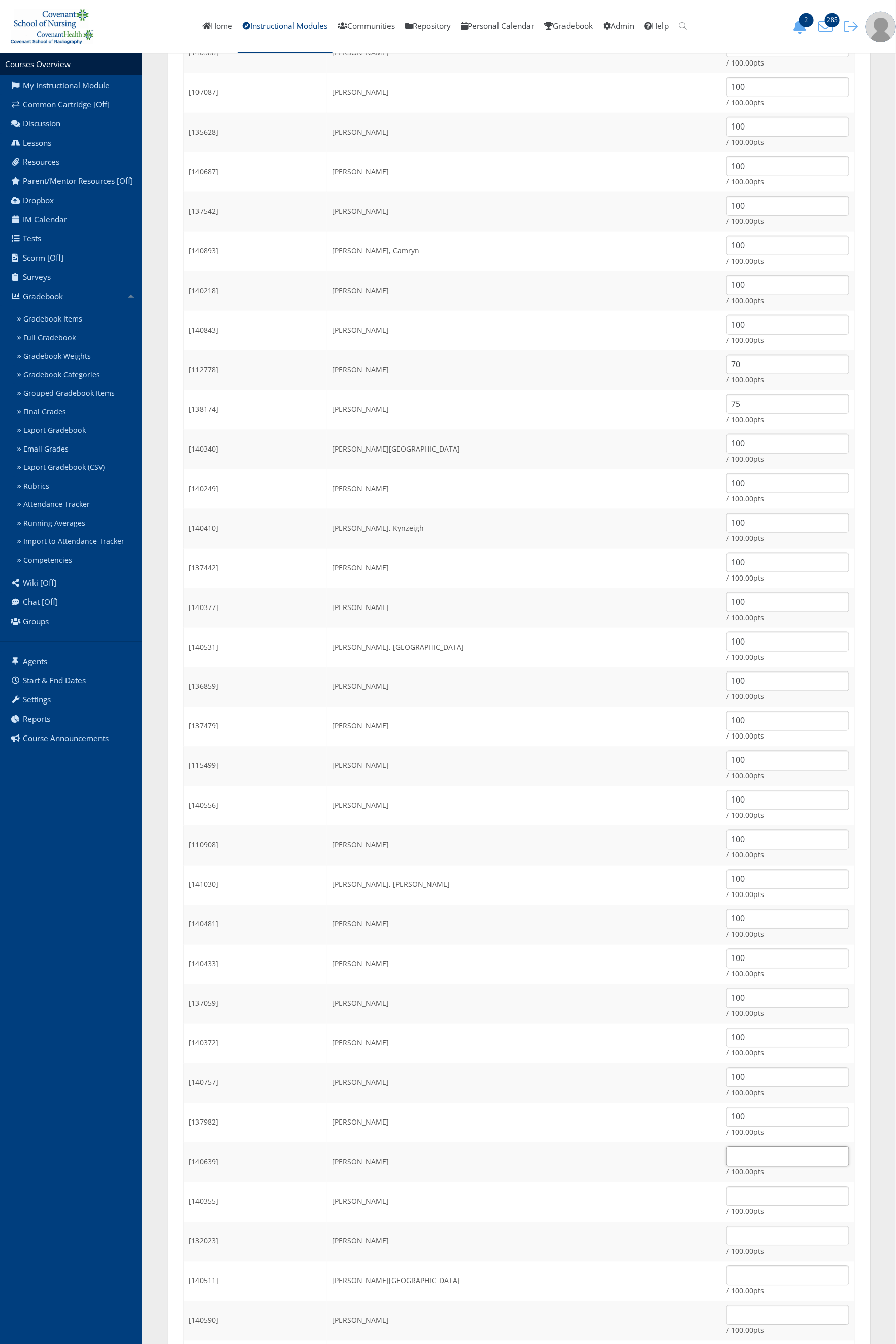
click at [727, 1148] on input "text" at bounding box center [788, 1156] width 123 height 20
type input "100"
click at [727, 1188] on input "text" at bounding box center [788, 1196] width 123 height 20
type input "100"
click at [727, 1238] on input "text" at bounding box center [788, 1236] width 123 height 20
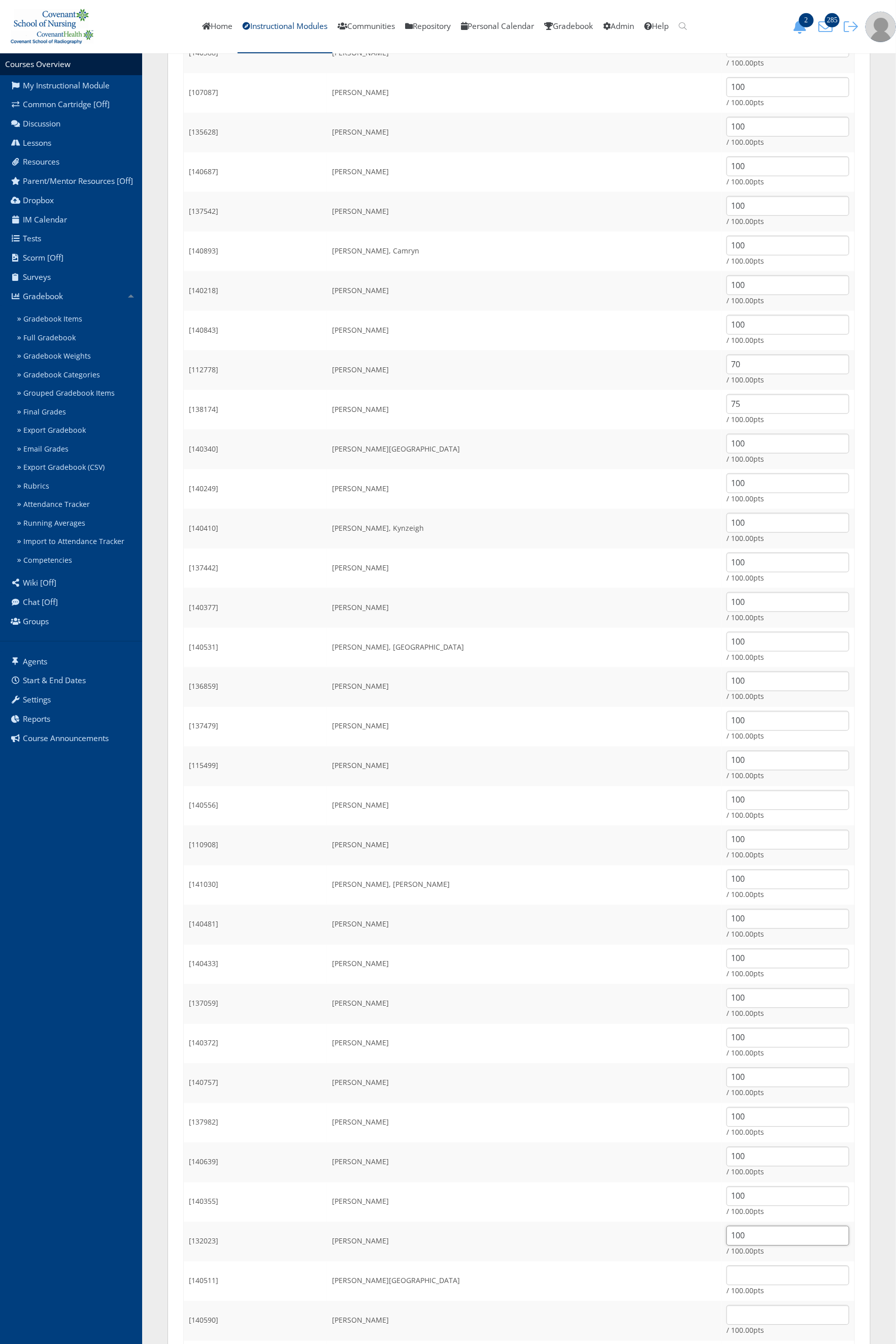
type input "100"
click at [721, 1287] on td "/ 100.00pts" at bounding box center [788, 1281] width 133 height 40
click at [727, 1272] on input "text" at bounding box center [788, 1276] width 123 height 20
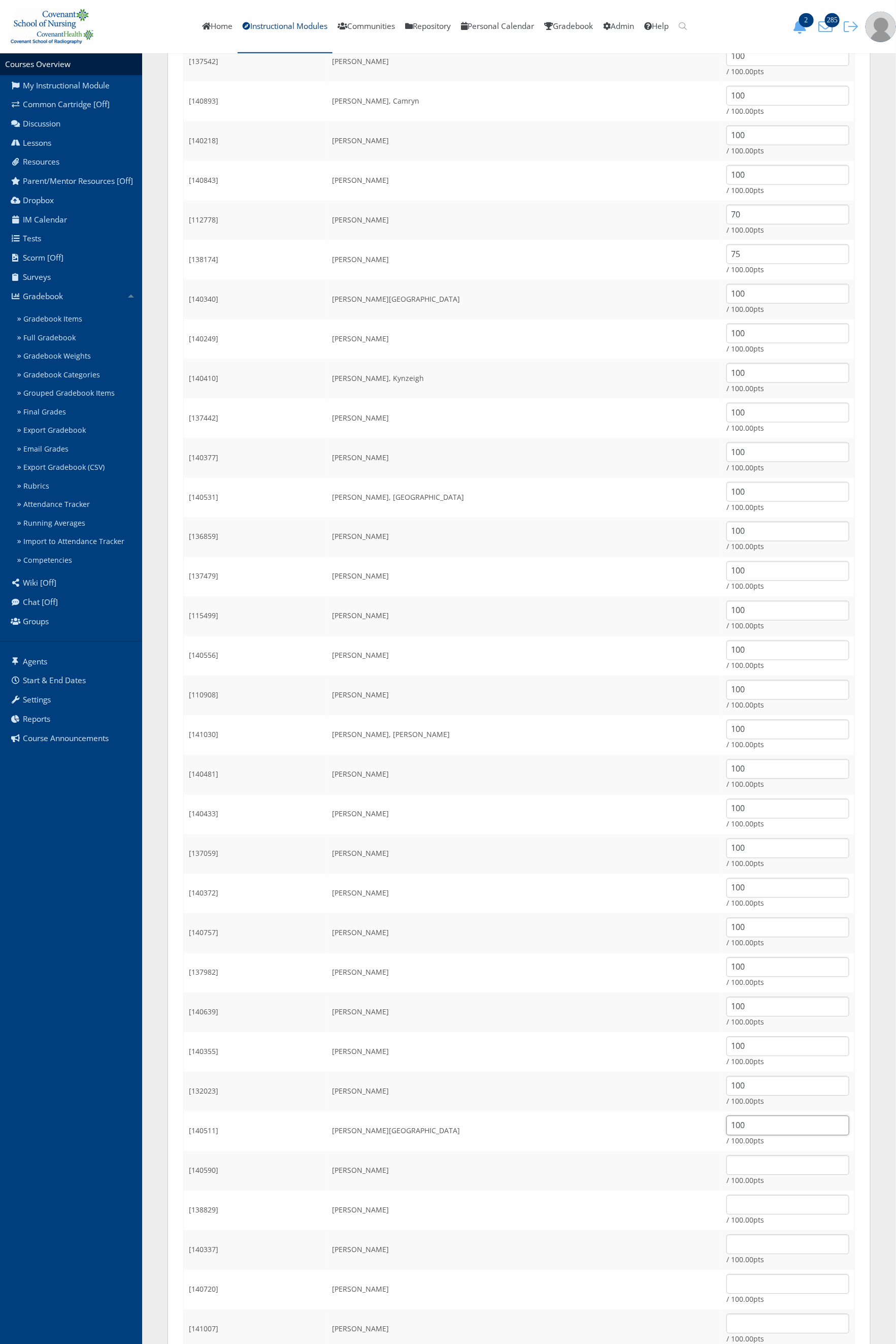
scroll to position [457, 0]
type input "100"
click at [737, 1090] on input "text" at bounding box center [788, 1087] width 123 height 20
type input "100"
click at [738, 1125] on input "text" at bounding box center [788, 1126] width 123 height 20
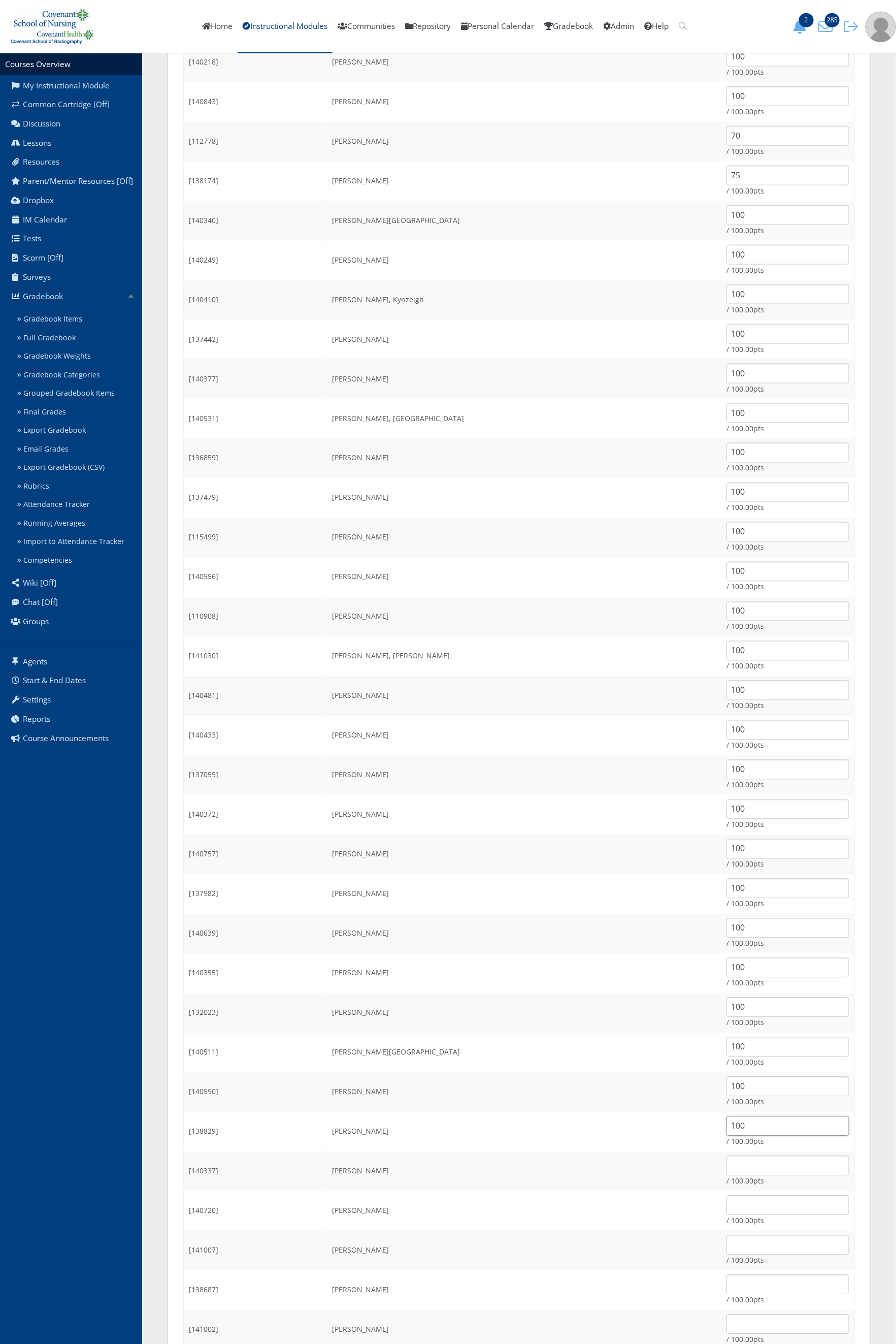
type input "100"
click at [730, 1165] on input "text" at bounding box center [788, 1165] width 123 height 20
type input "100"
click at [727, 1199] on input "text" at bounding box center [788, 1205] width 123 height 20
type input "100"
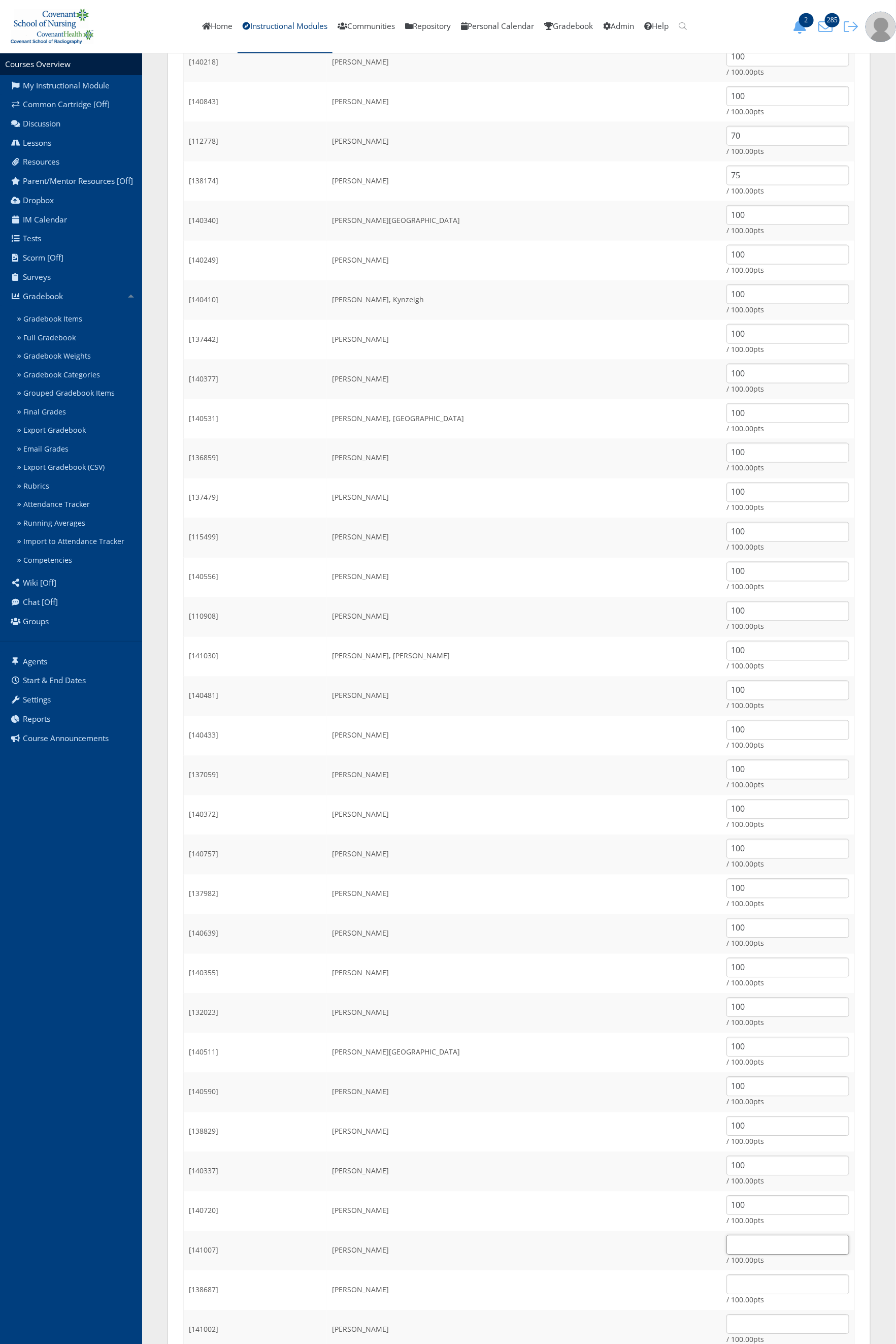
click at [727, 1251] on input "text" at bounding box center [788, 1245] width 123 height 20
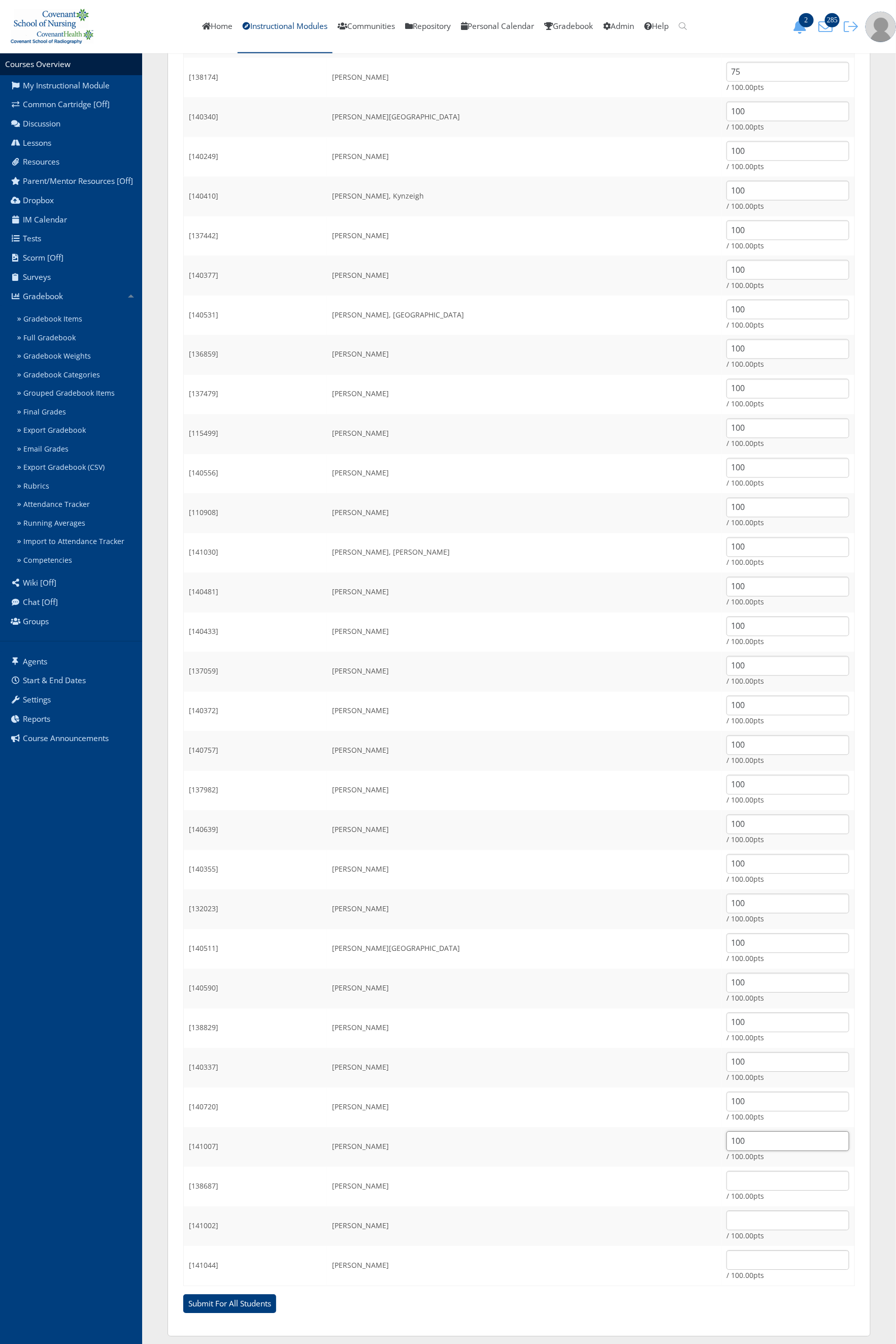
scroll to position [568, 0]
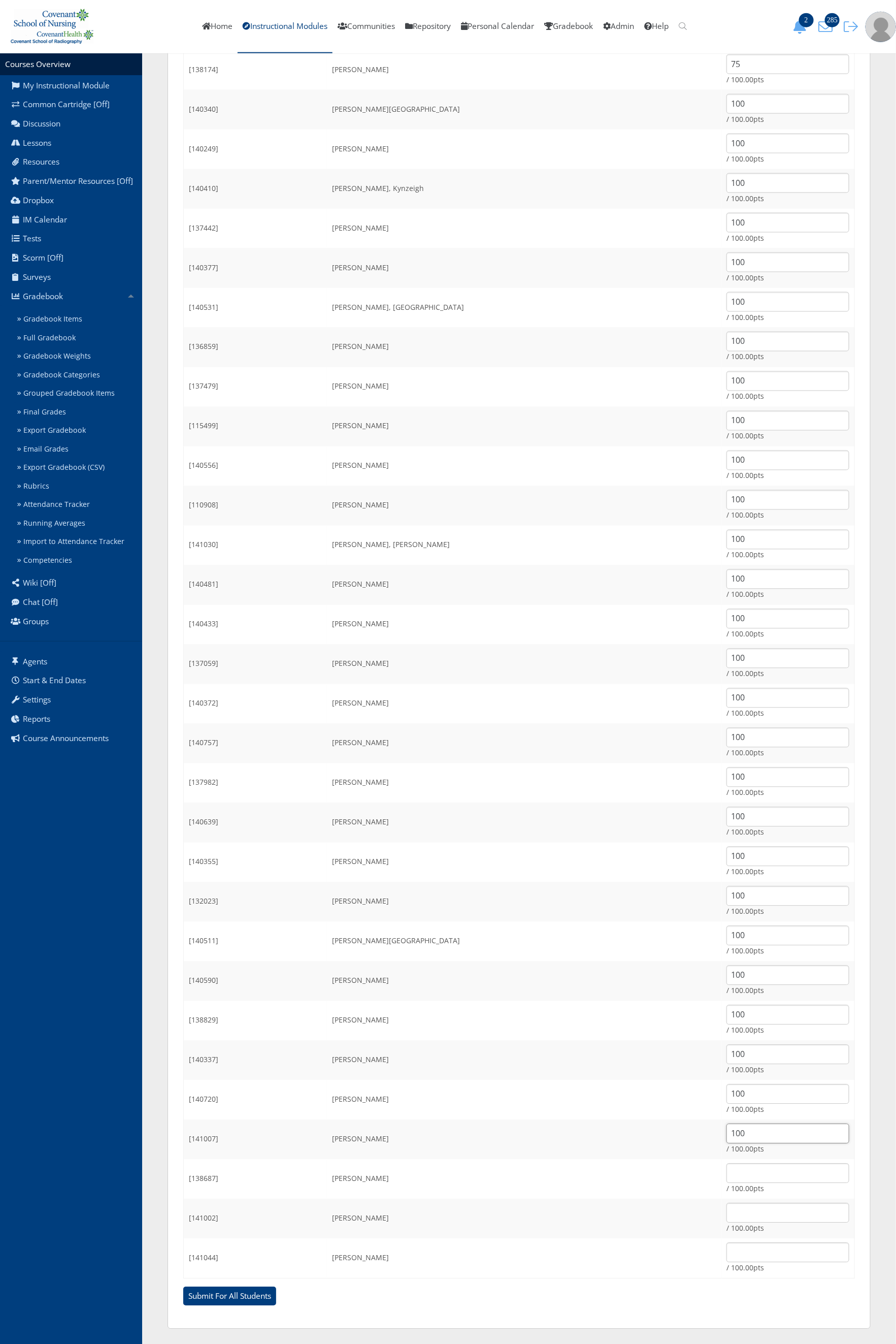
type input "100"
click at [727, 1175] on input "text" at bounding box center [788, 1173] width 123 height 20
type input "100"
click at [721, 1238] on td "/ 100.00pts" at bounding box center [788, 1259] width 133 height 40
click at [727, 1206] on input "text" at bounding box center [788, 1213] width 123 height 20
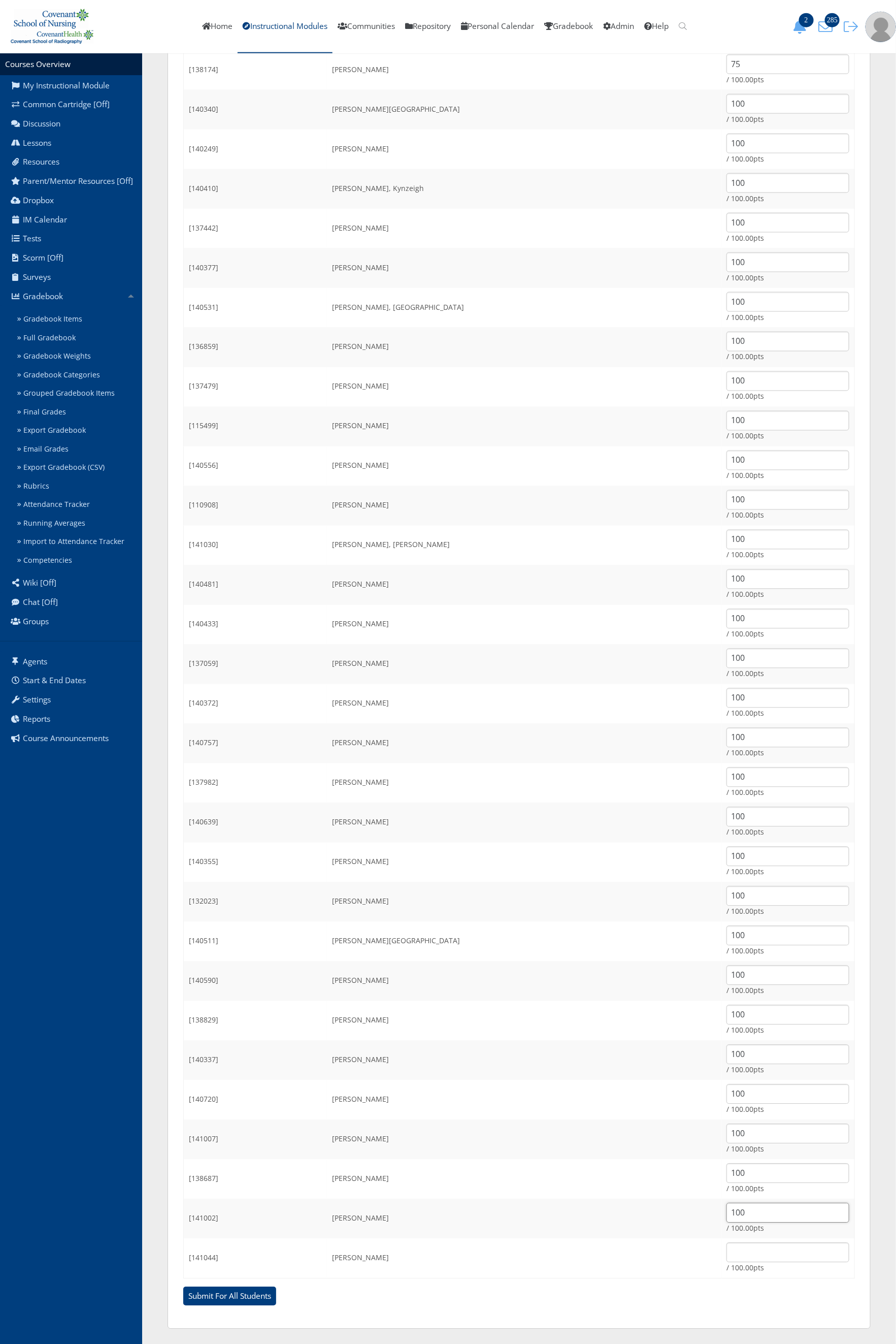
type input "100"
click at [775, 1244] on input "text" at bounding box center [788, 1252] width 123 height 20
type input "100"
click at [183, 1287] on input "Submit For All Students" at bounding box center [229, 1296] width 93 height 20
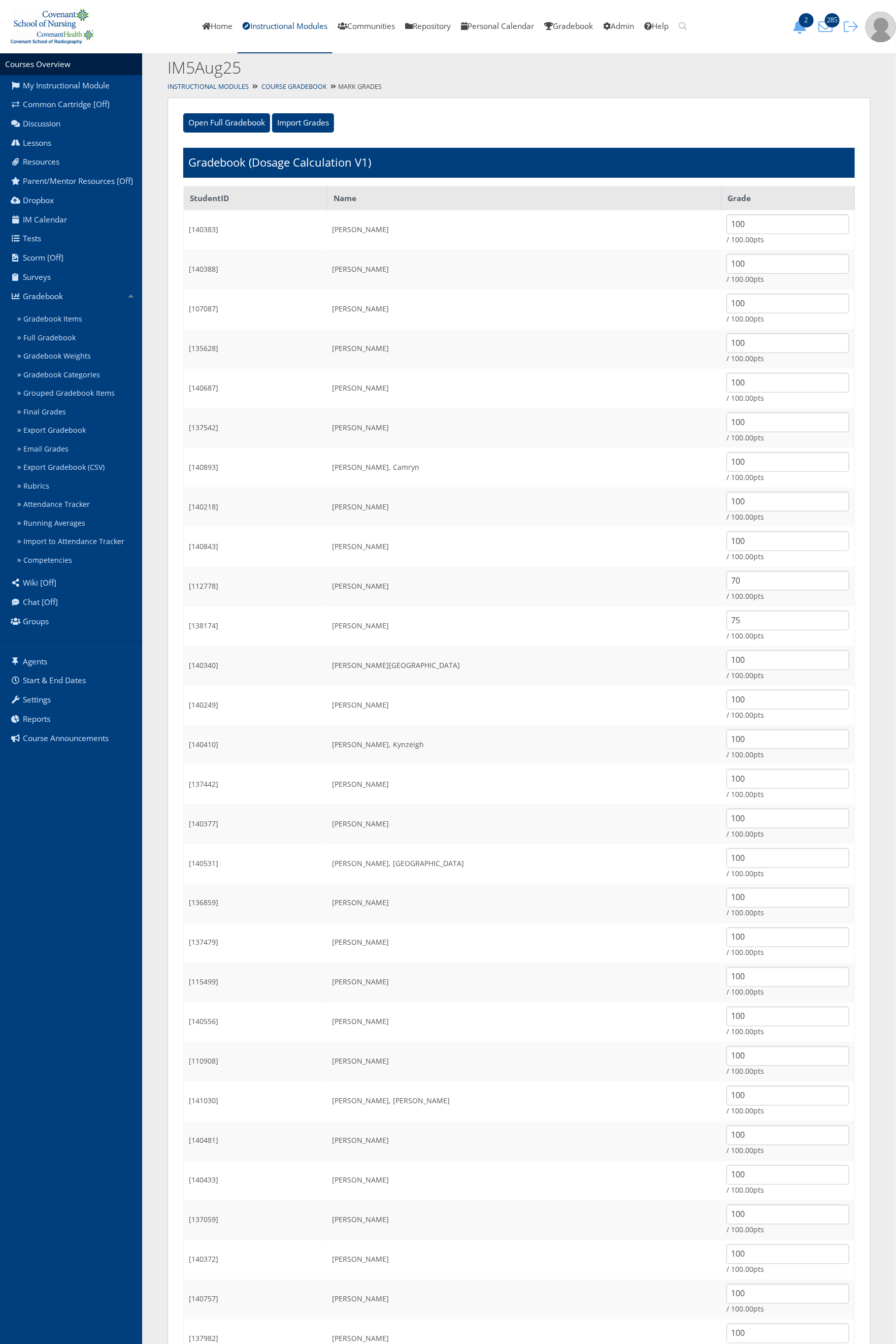
scroll to position [0, 0]
